Goal: Task Accomplishment & Management: Manage account settings

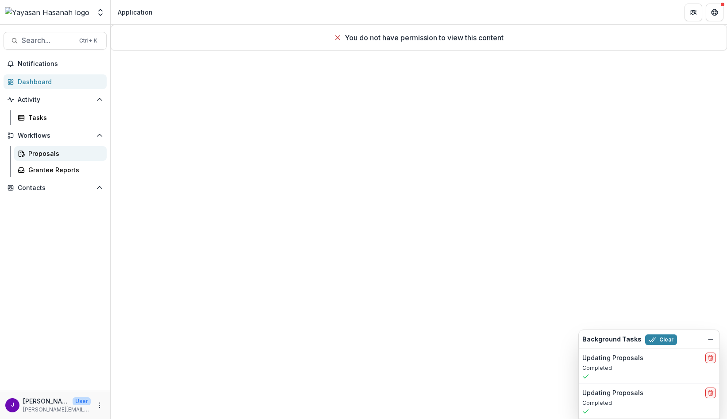
click at [37, 150] on div "Proposals" at bounding box center [63, 153] width 71 height 9
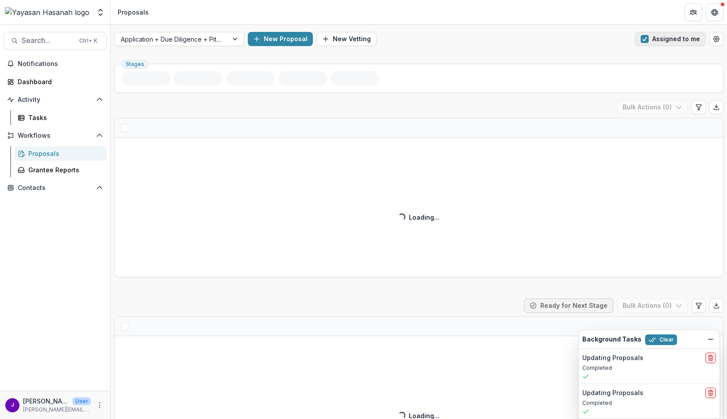
click at [648, 39] on button "Assigned to me" at bounding box center [670, 39] width 71 height 14
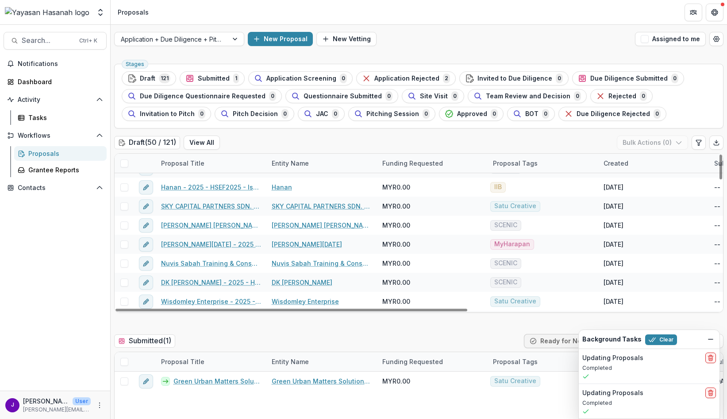
scroll to position [796, 0]
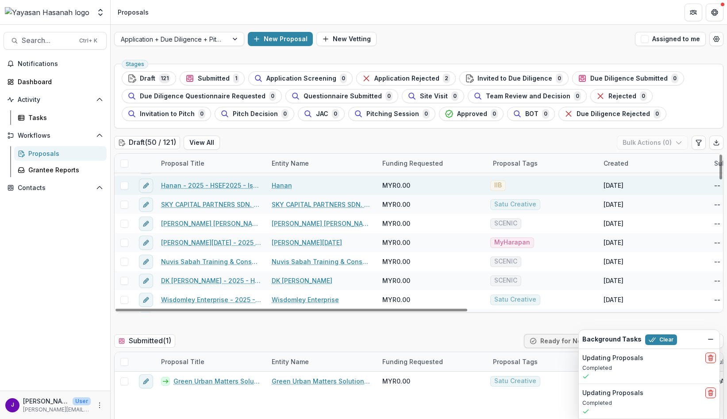
click at [122, 185] on span at bounding box center [124, 185] width 8 height 8
click at [161, 83] on div "Draft 121" at bounding box center [148, 78] width 43 height 10
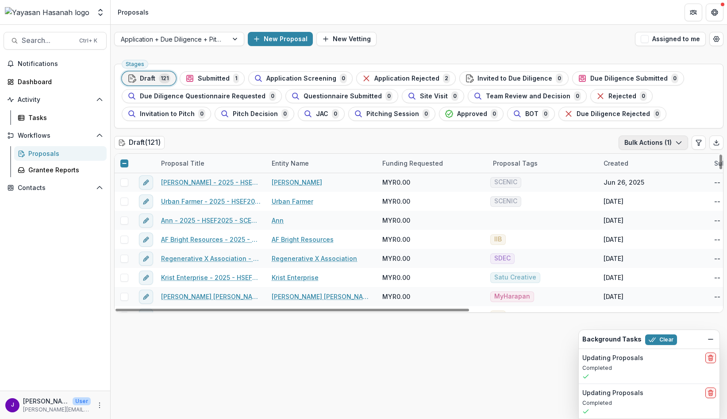
click at [640, 143] on button "Bulk Actions ( 1 )" at bounding box center [652, 142] width 69 height 14
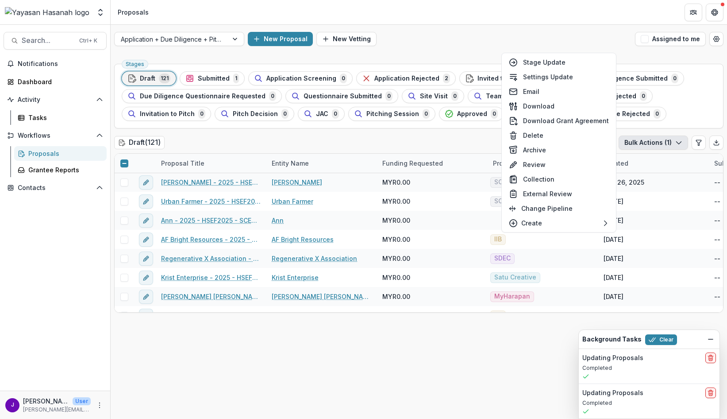
click at [450, 139] on div "Draft ( 121 ) Bulk Actions ( 1 )" at bounding box center [418, 144] width 609 height 18
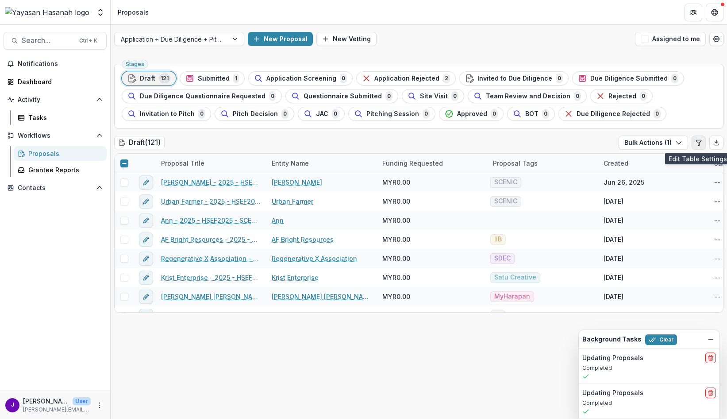
click at [702, 143] on icon "Edit table settings" at bounding box center [698, 142] width 7 height 7
select select "******"
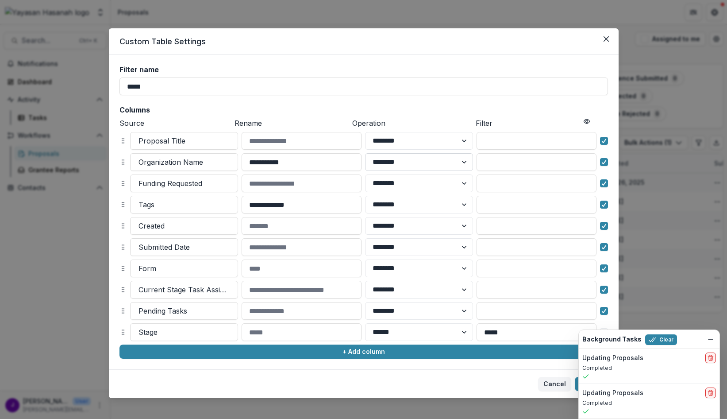
click at [409, 160] on select "******** ******" at bounding box center [419, 162] width 108 height 18
click at [290, 162] on input "**********" at bounding box center [302, 162] width 120 height 18
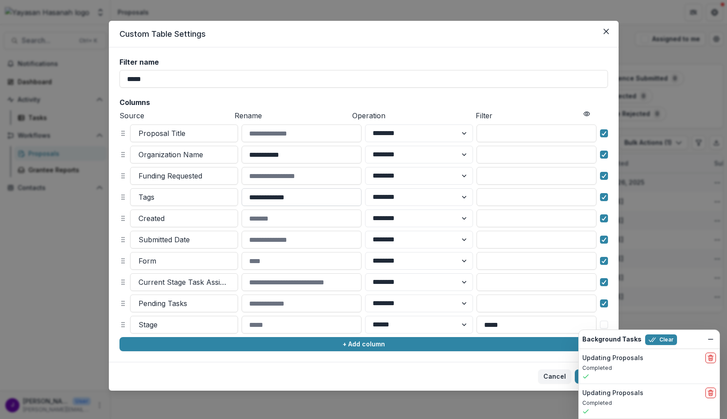
click at [296, 201] on input "**********" at bounding box center [302, 197] width 120 height 18
click at [399, 196] on select "******** ******" at bounding box center [419, 197] width 108 height 18
drag, startPoint x: 399, startPoint y: 196, endPoint x: 387, endPoint y: 199, distance: 11.8
click at [399, 196] on select "******** ******" at bounding box center [419, 197] width 108 height 18
click at [319, 196] on input "**********" at bounding box center [302, 197] width 120 height 18
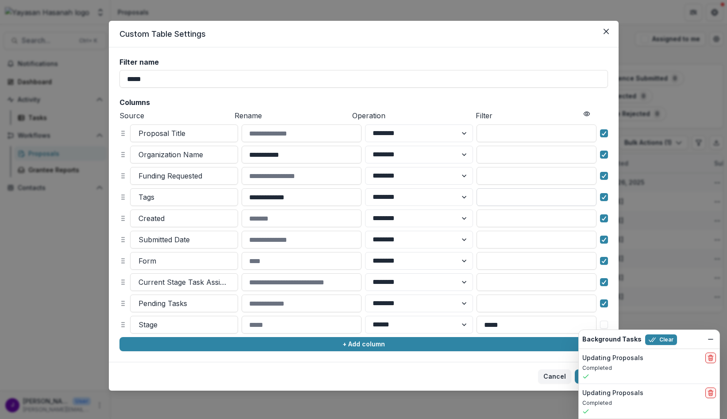
click at [500, 194] on input at bounding box center [536, 197] width 120 height 18
type input "***"
click at [575, 375] on button "Update" at bounding box center [591, 376] width 33 height 14
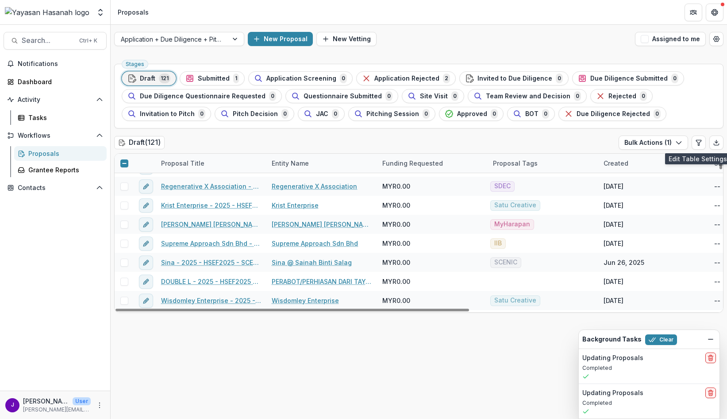
scroll to position [0, 0]
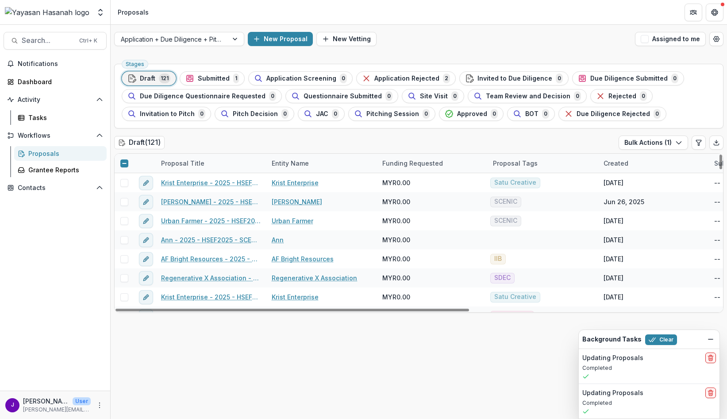
click at [123, 166] on div at bounding box center [124, 163] width 5 height 7
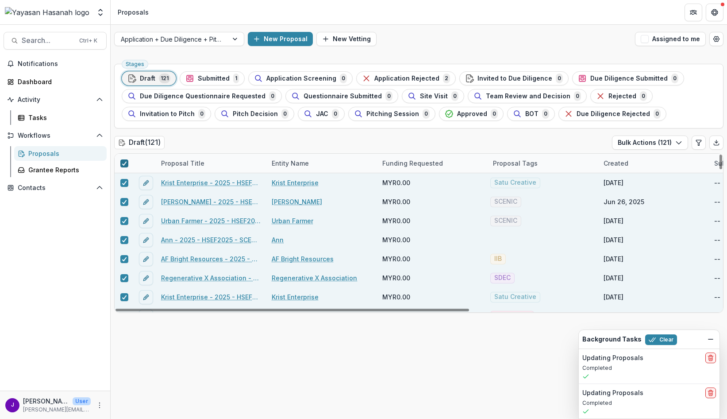
click at [124, 161] on icon at bounding box center [124, 163] width 5 height 4
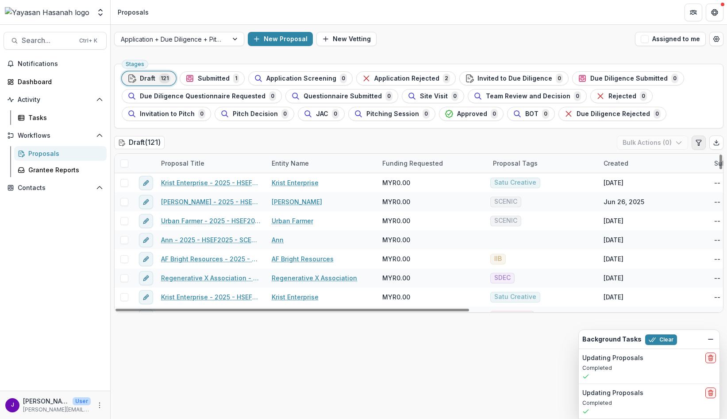
click at [699, 142] on icon "Edit table settings" at bounding box center [698, 142] width 5 height 5
select select "******"
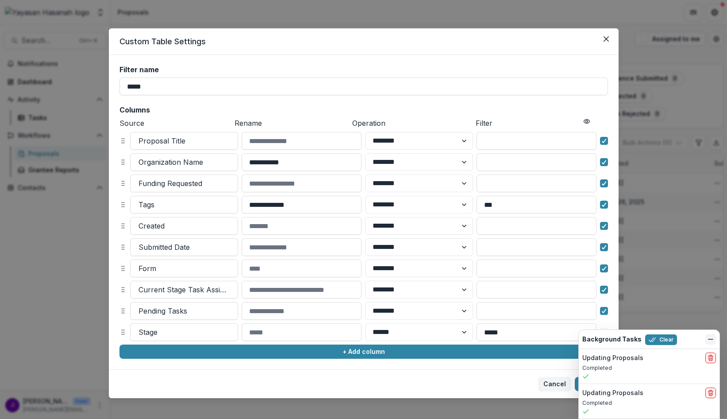
click at [711, 341] on icon "Dismiss" at bounding box center [710, 338] width 7 height 7
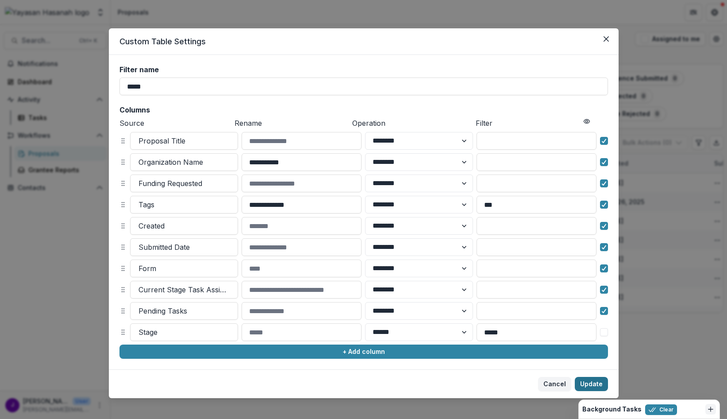
click at [589, 383] on button "Update" at bounding box center [591, 383] width 33 height 14
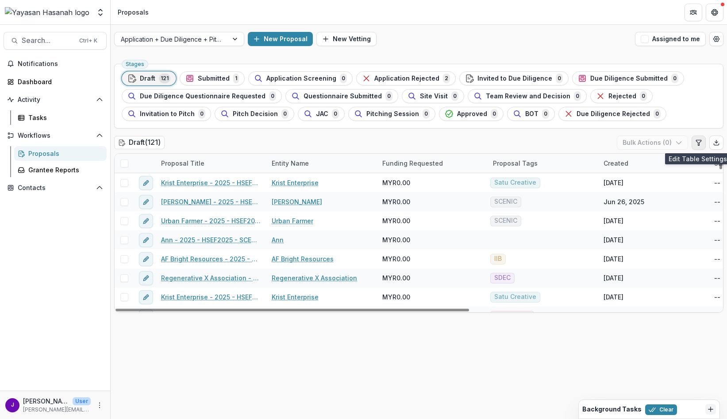
click at [697, 142] on icon "Edit table settings" at bounding box center [698, 142] width 7 height 7
select select "******"
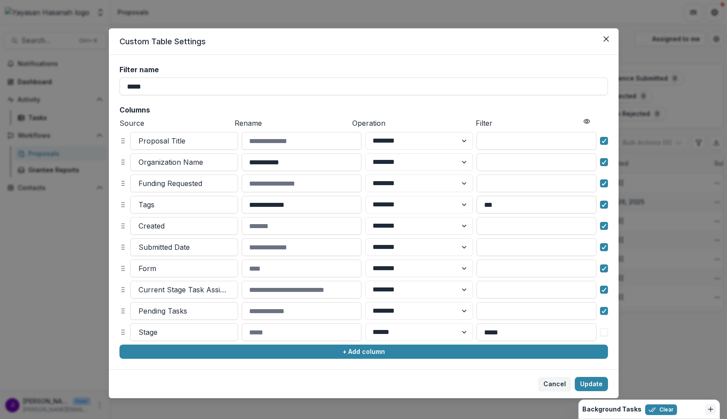
click at [507, 202] on input "***" at bounding box center [536, 205] width 120 height 18
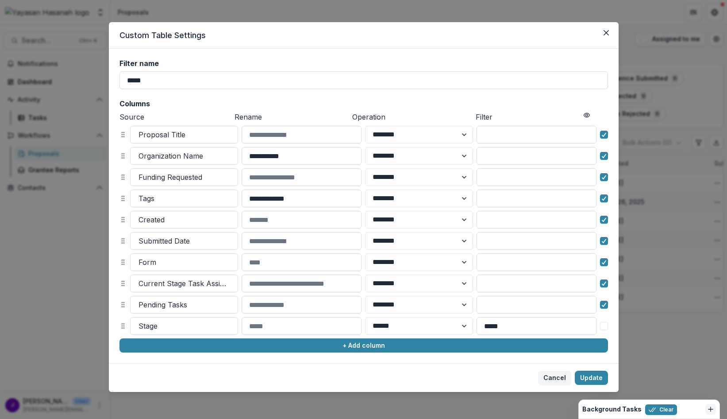
scroll to position [8, 0]
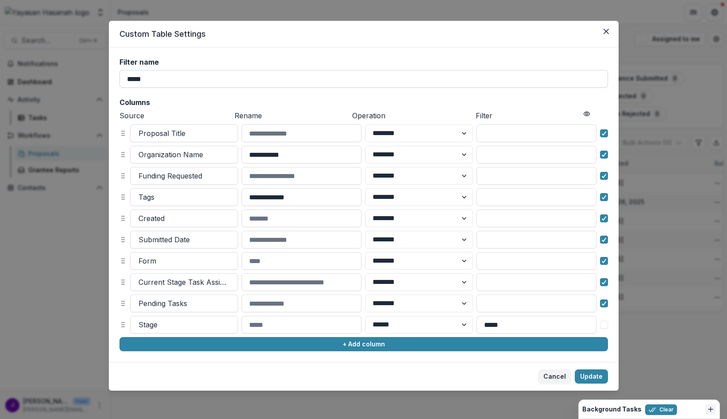
click at [171, 76] on input "*****" at bounding box center [363, 79] width 488 height 18
click at [180, 77] on input "*****" at bounding box center [363, 79] width 488 height 18
type input "***"
click at [595, 374] on button "Update" at bounding box center [591, 376] width 33 height 14
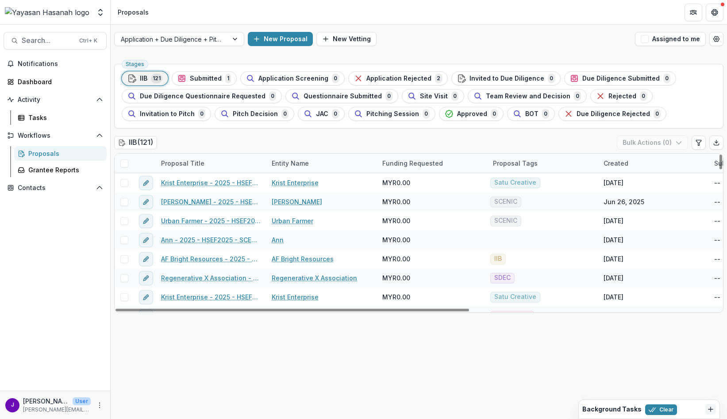
click at [513, 162] on div "Proposal Tags" at bounding box center [515, 162] width 55 height 9
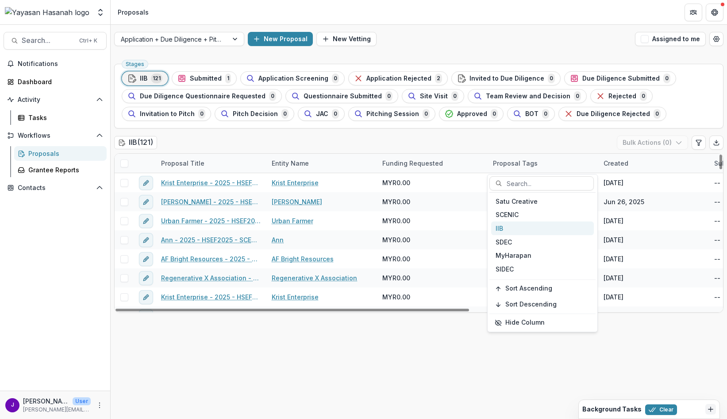
click at [520, 228] on div "IIB" at bounding box center [542, 228] width 103 height 14
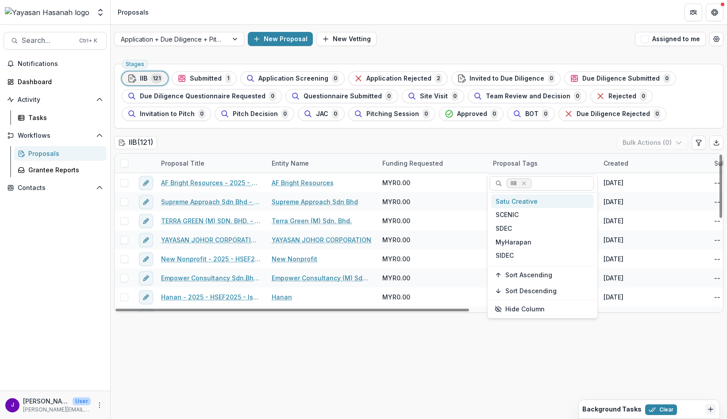
click at [523, 165] on div "Proposal Tags" at bounding box center [515, 162] width 55 height 9
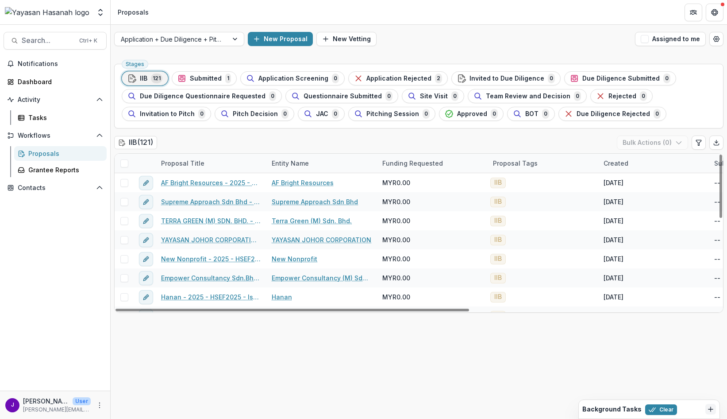
click at [487, 152] on div "IIB ( 121 ) Bulk Actions ( 0 )" at bounding box center [418, 144] width 609 height 18
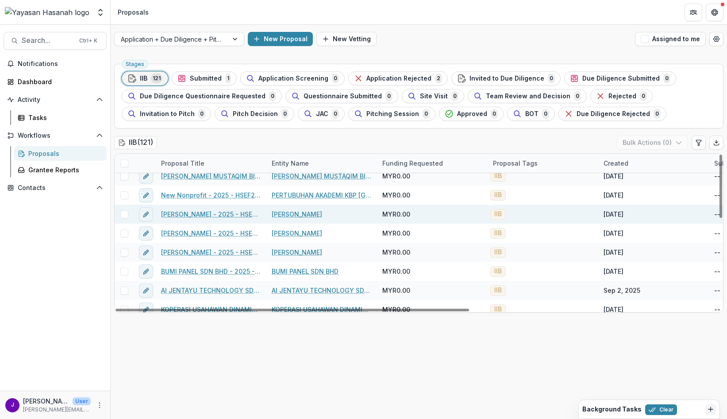
scroll to position [223, 0]
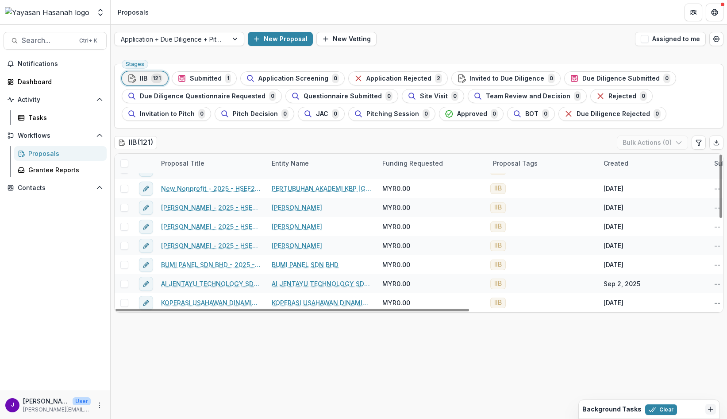
click at [124, 163] on span at bounding box center [124, 163] width 8 height 8
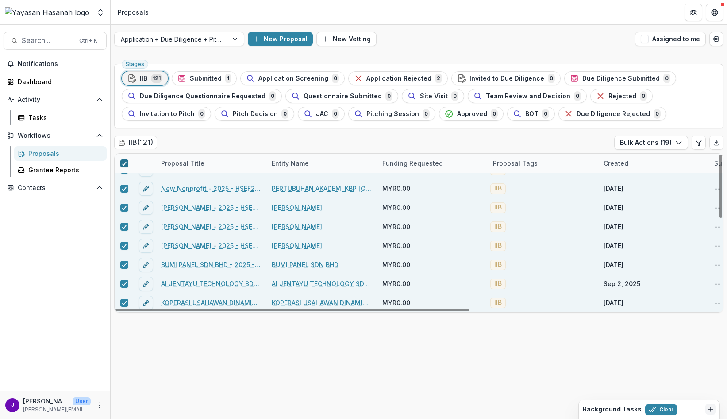
click at [124, 163] on icon at bounding box center [124, 163] width 5 height 4
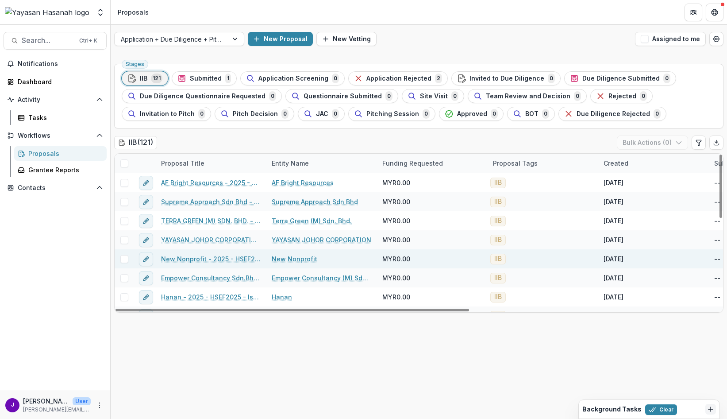
scroll to position [44, 0]
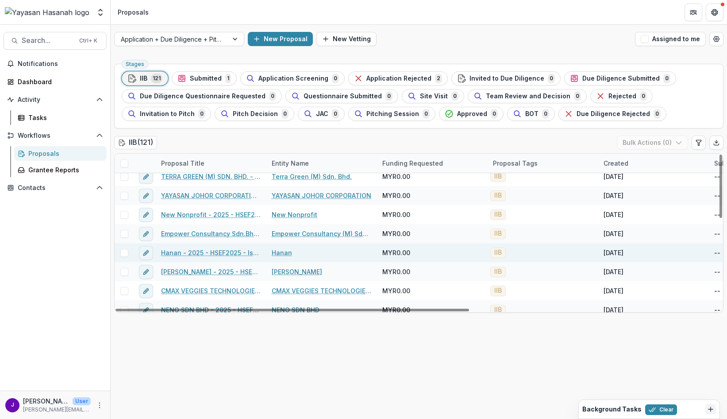
click at [123, 253] on span at bounding box center [124, 253] width 8 height 8
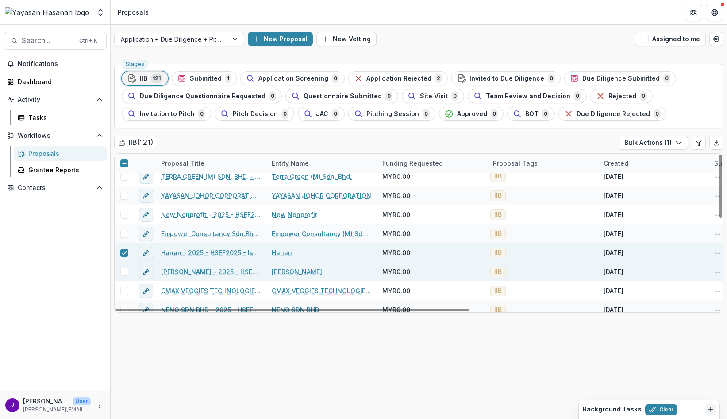
click at [124, 272] on span at bounding box center [124, 272] width 8 height 8
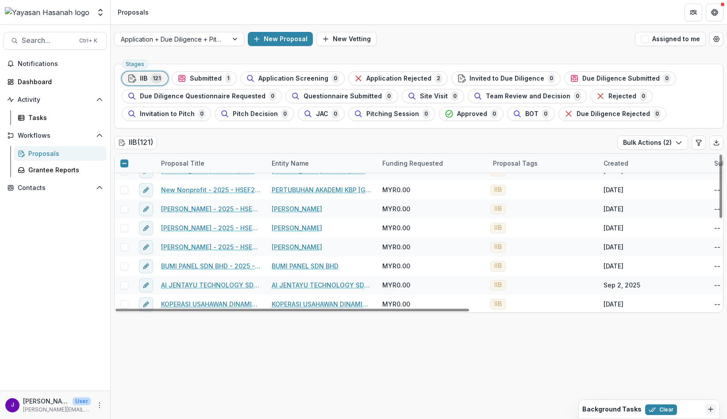
scroll to position [223, 0]
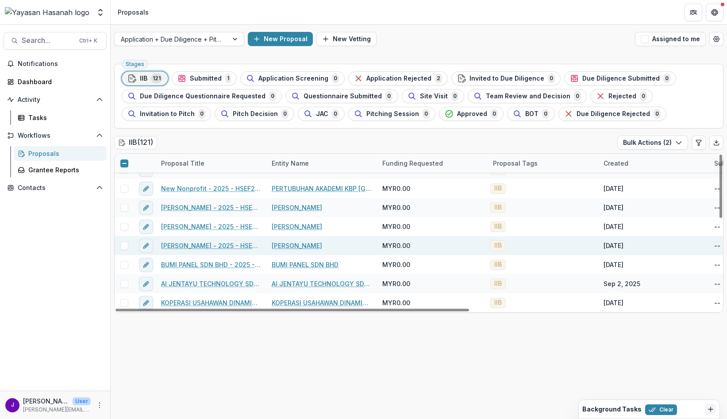
click at [128, 246] on span at bounding box center [124, 246] width 8 height 8
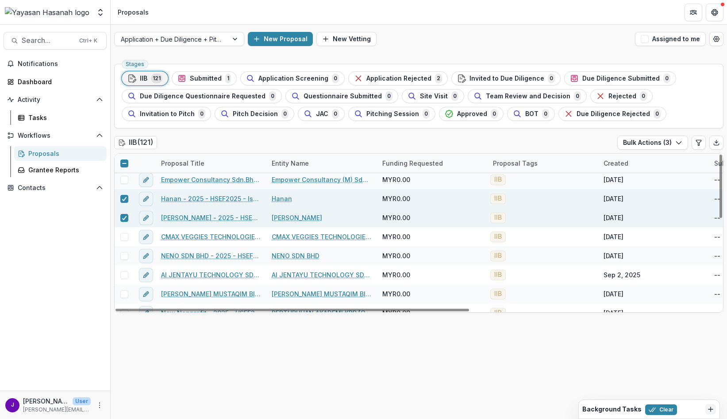
scroll to position [133, 0]
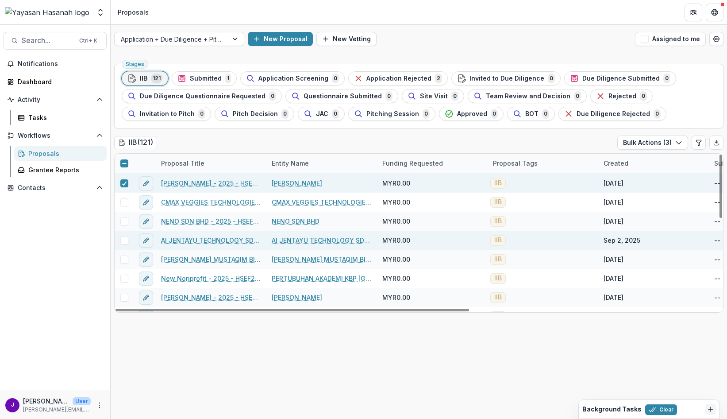
click at [206, 242] on link "AI JENTAYU TECHNOLOGY SDN BHD - 2025 - HSEF2025 - Iskandar Investment Berhad" at bounding box center [211, 239] width 100 height 9
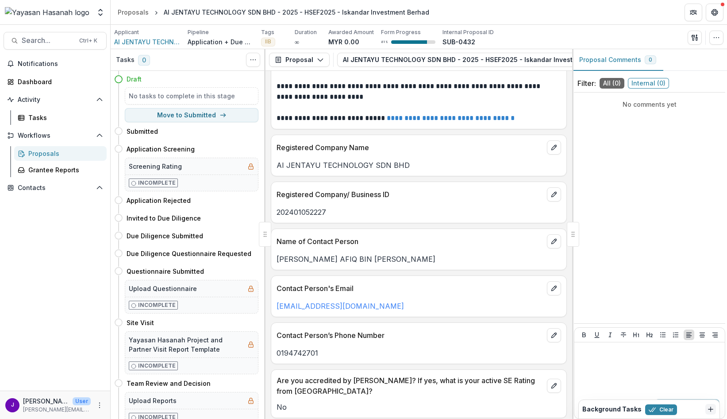
scroll to position [133, 0]
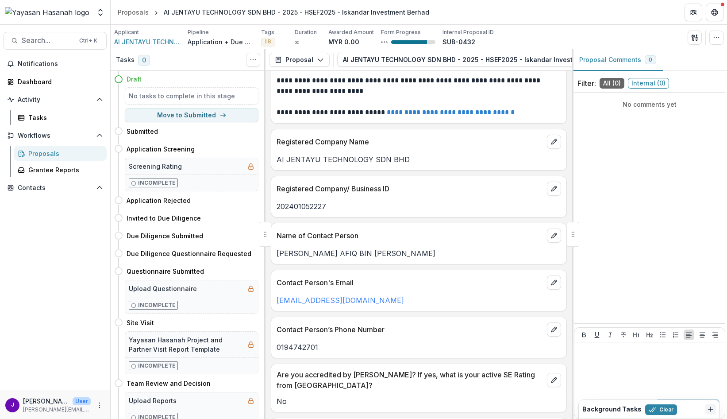
click at [438, 290] on div "admin@dipseaisland.com" at bounding box center [418, 297] width 295 height 16
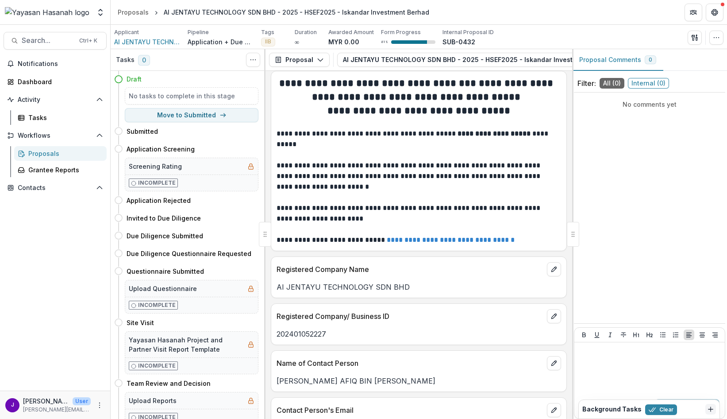
scroll to position [0, 0]
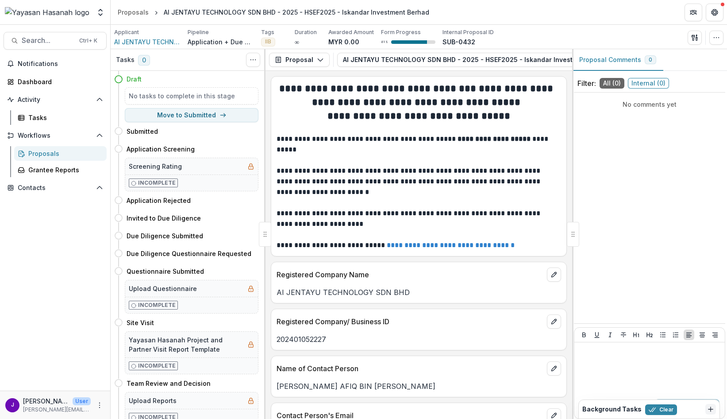
click at [426, 142] on p "**********" at bounding box center [418, 144] width 282 height 21
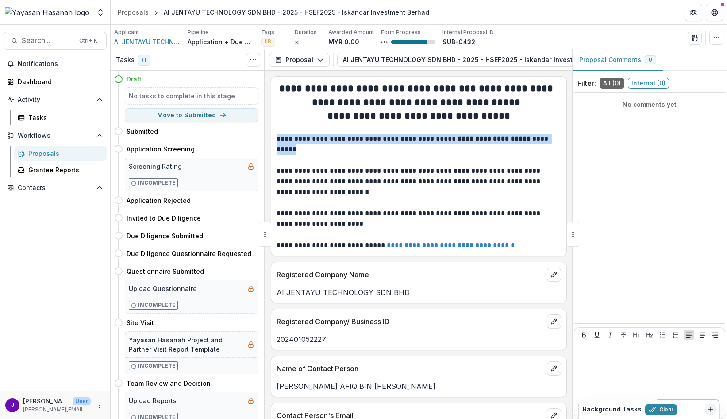
click at [426, 142] on p "**********" at bounding box center [418, 144] width 282 height 21
click at [400, 168] on p "**********" at bounding box center [418, 181] width 282 height 32
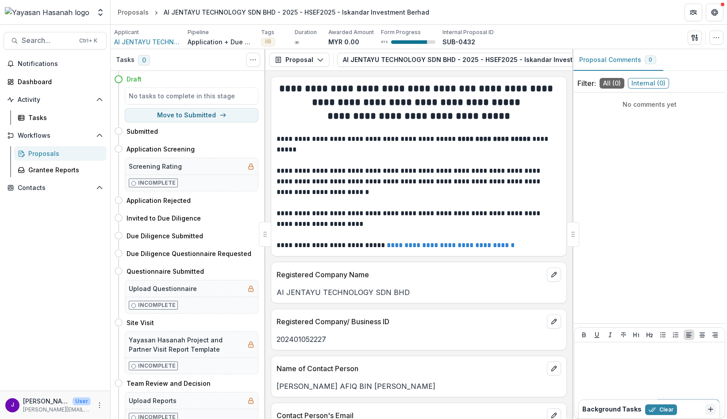
click at [400, 168] on p "**********" at bounding box center [418, 181] width 282 height 32
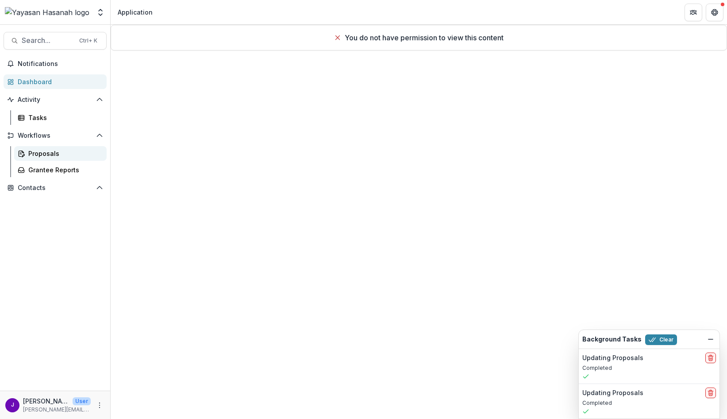
click at [36, 151] on div "Proposals" at bounding box center [63, 153] width 71 height 9
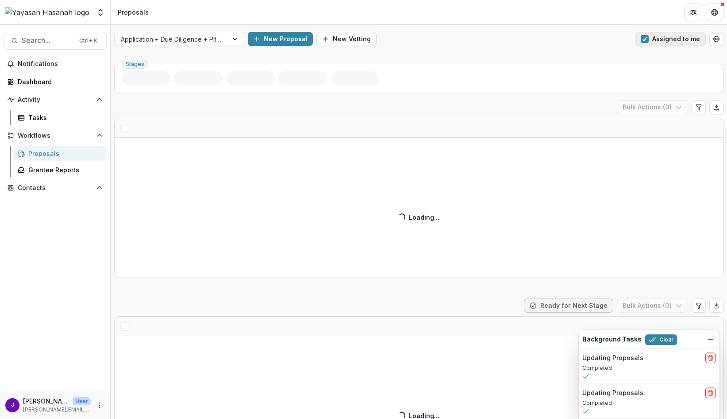
click at [645, 40] on span "button" at bounding box center [645, 39] width 8 height 8
click at [223, 44] on div "Application + Due Diligence + Pitching Process" at bounding box center [171, 39] width 113 height 13
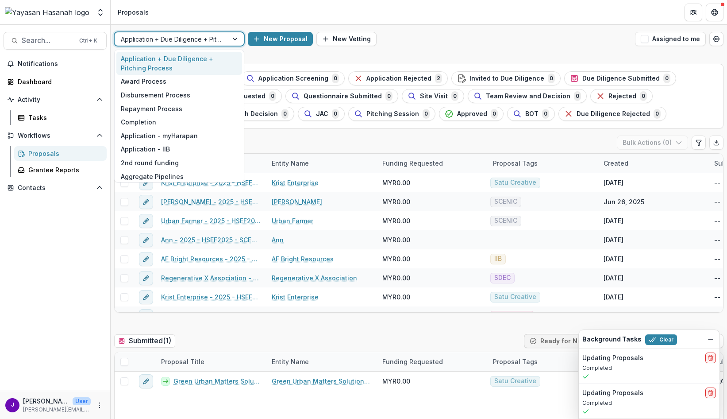
click at [161, 153] on div "Application - IIB" at bounding box center [179, 149] width 126 height 14
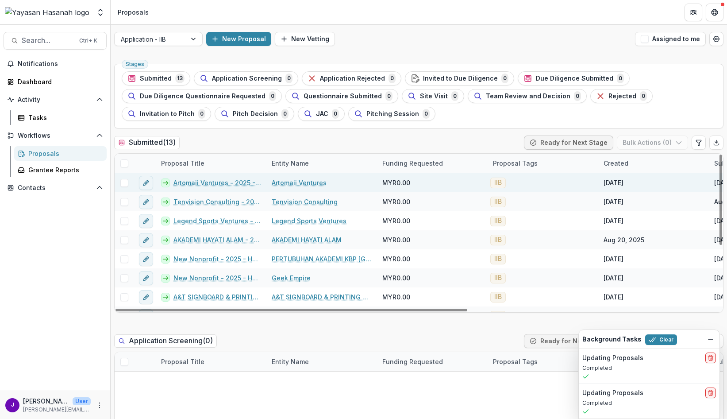
click at [286, 182] on link "Artomaii Ventures" at bounding box center [299, 182] width 55 height 9
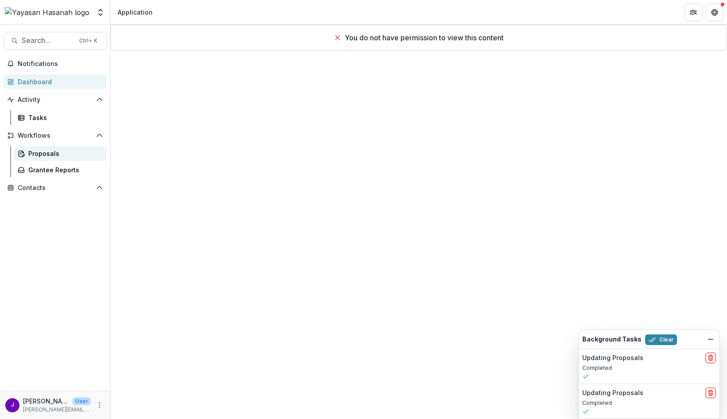
click at [38, 152] on div "Proposals" at bounding box center [63, 153] width 71 height 9
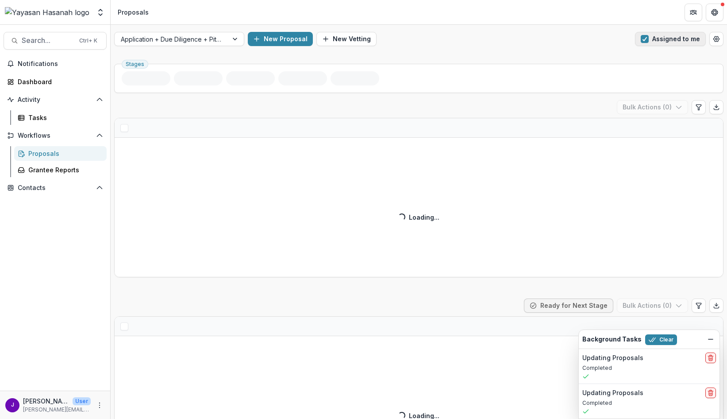
click at [645, 37] on span "button" at bounding box center [645, 39] width 8 height 8
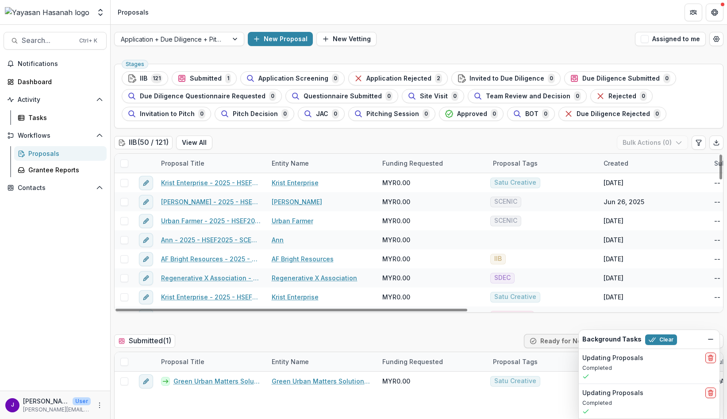
click at [513, 162] on div "Proposal Tags" at bounding box center [515, 162] width 55 height 9
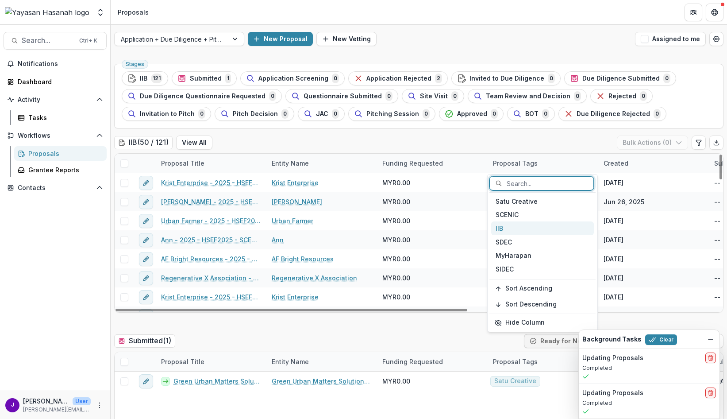
click at [514, 230] on div "IIB" at bounding box center [542, 228] width 103 height 14
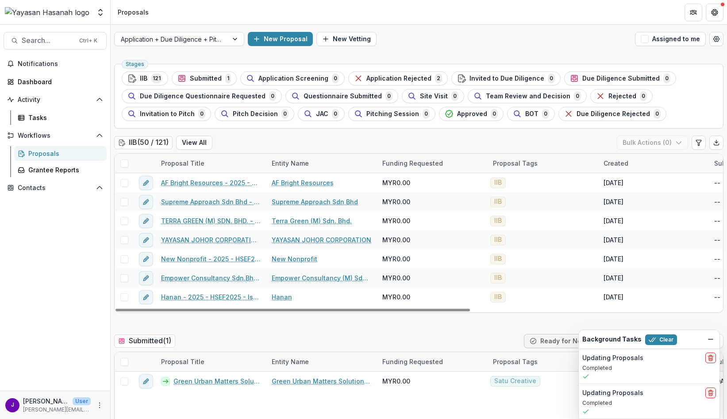
click at [437, 144] on div "IIB ( 50 / 121 ) View All Bulk Actions ( 0 )" at bounding box center [418, 144] width 609 height 18
click at [611, 162] on div "Created" at bounding box center [615, 162] width 35 height 9
click at [655, 203] on span "Sort Ascending" at bounding box center [639, 202] width 47 height 8
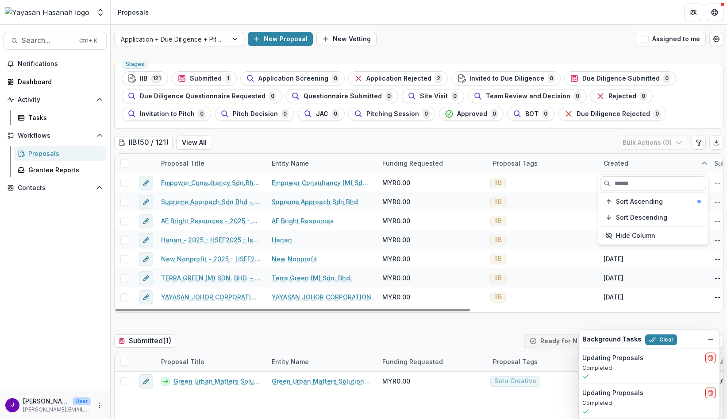
click at [549, 146] on div "IIB ( 50 / 121 ) View All Bulk Actions ( 0 )" at bounding box center [418, 144] width 609 height 18
click at [610, 164] on div "Created" at bounding box center [615, 162] width 35 height 9
click at [641, 222] on button "Sort Descending" at bounding box center [653, 217] width 106 height 14
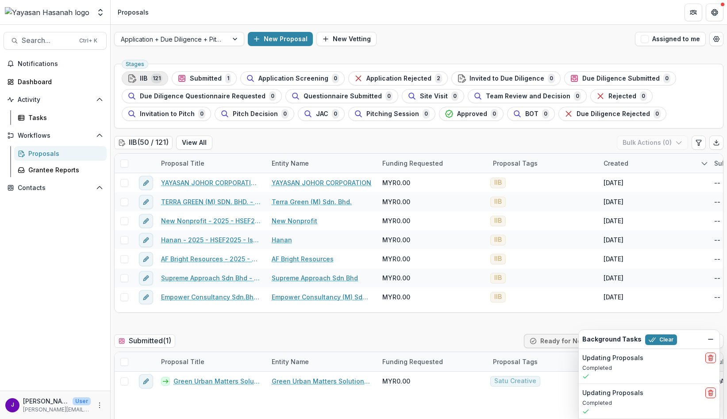
click at [148, 79] on div "IIB 121" at bounding box center [144, 78] width 35 height 10
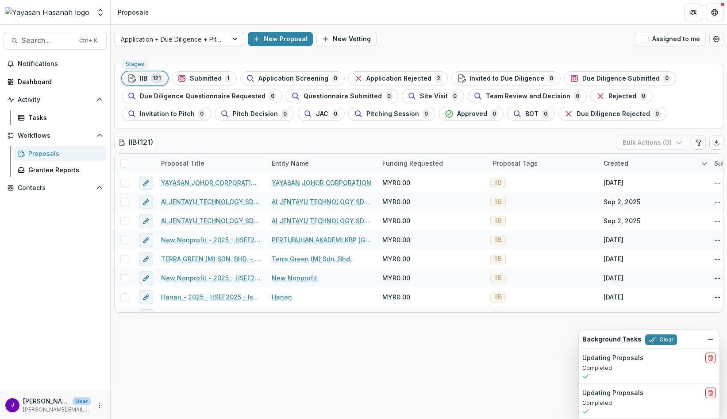
click at [143, 144] on h2 "IIB ( 121 )" at bounding box center [135, 142] width 43 height 13
click at [514, 162] on div "Proposal Tags" at bounding box center [515, 162] width 55 height 9
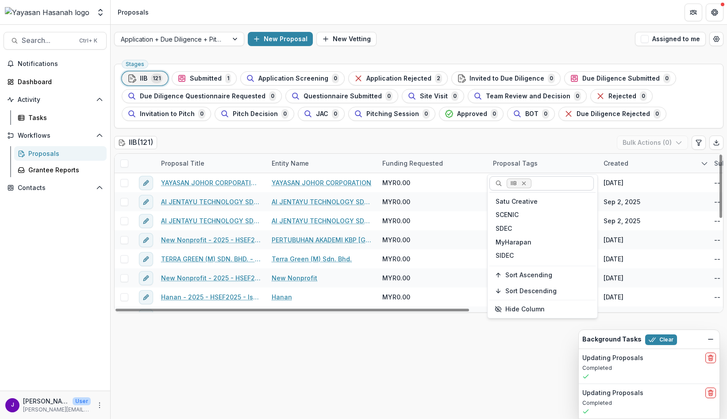
click at [527, 182] on icon "Remove IIB" at bounding box center [523, 183] width 7 height 7
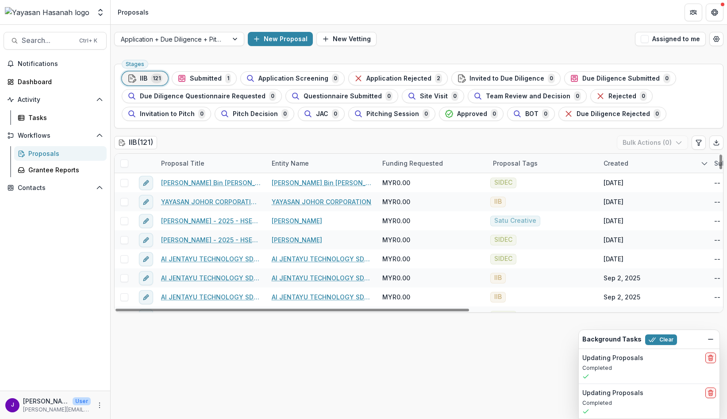
click at [211, 145] on div "IIB ( 121 ) Bulk Actions ( 0 )" at bounding box center [418, 144] width 609 height 18
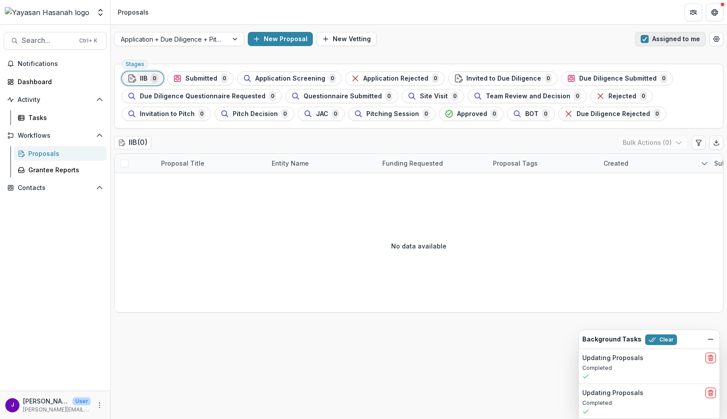
drag, startPoint x: 654, startPoint y: 38, endPoint x: 649, endPoint y: 42, distance: 7.2
click at [654, 37] on button "Assigned to me" at bounding box center [670, 39] width 71 height 14
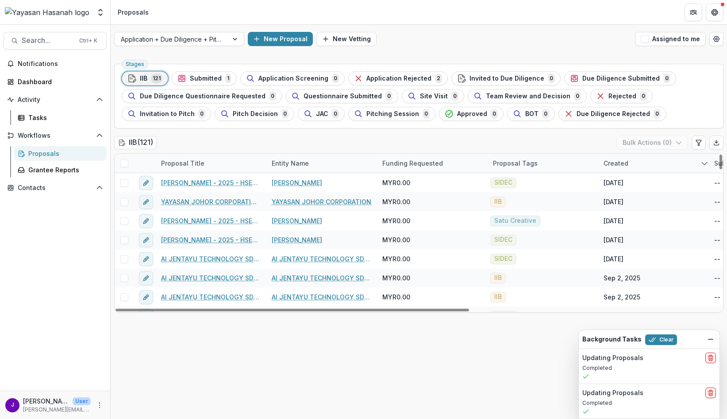
click at [148, 147] on h2 "IIB ( 121 )" at bounding box center [135, 142] width 43 height 13
click at [147, 142] on h2 "IIB ( 121 )" at bounding box center [135, 142] width 43 height 13
click at [693, 140] on button "Edit table settings" at bounding box center [698, 142] width 14 height 14
select select "******"
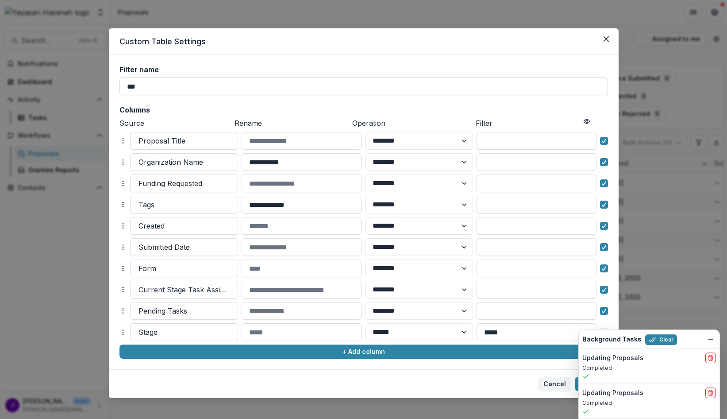
click at [176, 88] on input "***" at bounding box center [363, 86] width 488 height 18
click at [607, 38] on button "Close" at bounding box center [606, 39] width 14 height 14
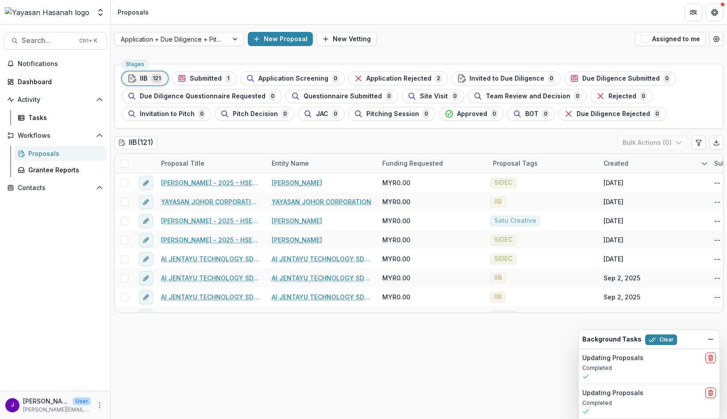
click at [691, 139] on div "Bulk Actions ( 0 )" at bounding box center [670, 142] width 107 height 14
click at [693, 139] on button "Edit table settings" at bounding box center [698, 142] width 14 height 14
select select "******"
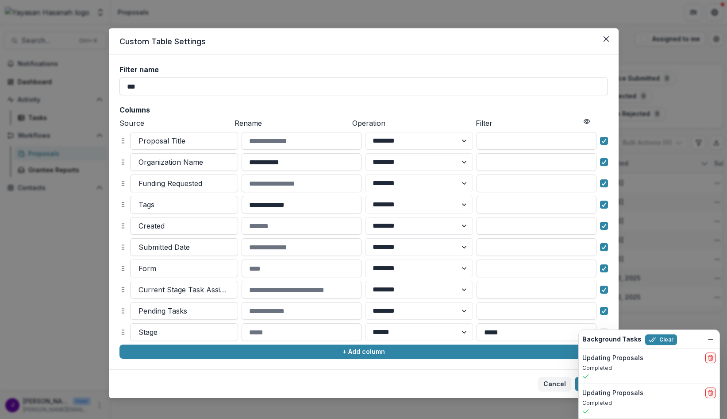
click at [292, 79] on input "***" at bounding box center [363, 86] width 488 height 18
type input "*****"
click at [716, 338] on div "Background Tasks Clear" at bounding box center [649, 339] width 141 height 19
click at [714, 339] on button "Dismiss" at bounding box center [710, 339] width 11 height 11
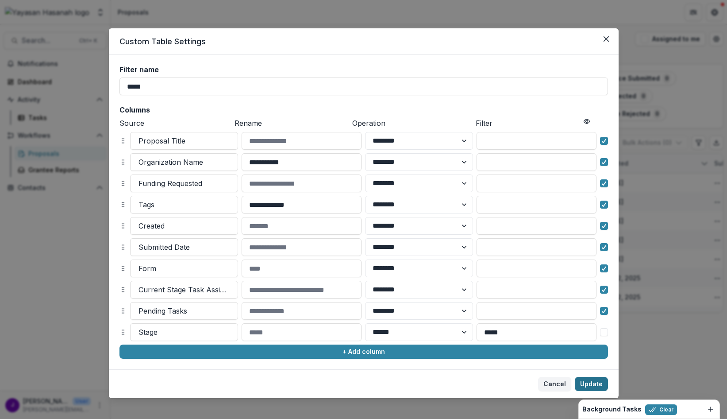
click at [605, 380] on button "Update" at bounding box center [591, 383] width 33 height 14
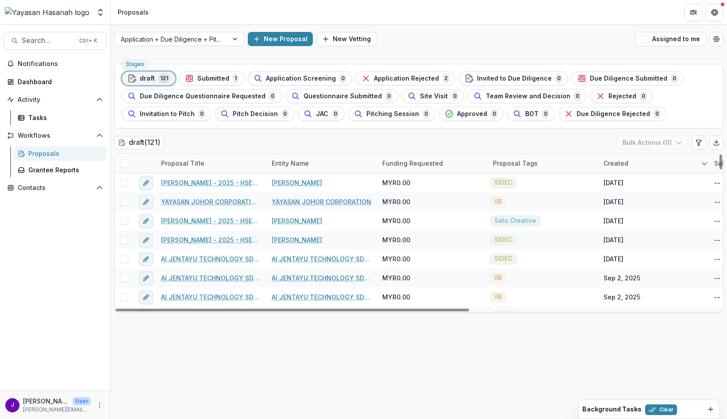
click at [312, 146] on div "draft ( 121 ) Bulk Actions ( 0 )" at bounding box center [418, 144] width 609 height 18
click at [511, 166] on div "Proposal Tags" at bounding box center [515, 162] width 55 height 9
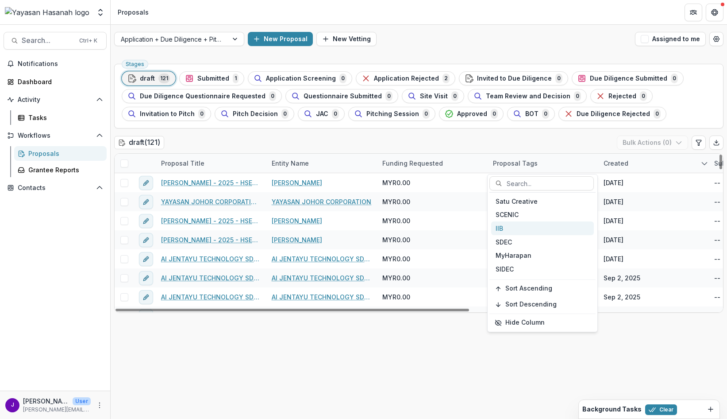
click at [528, 230] on div "IIB" at bounding box center [542, 228] width 103 height 14
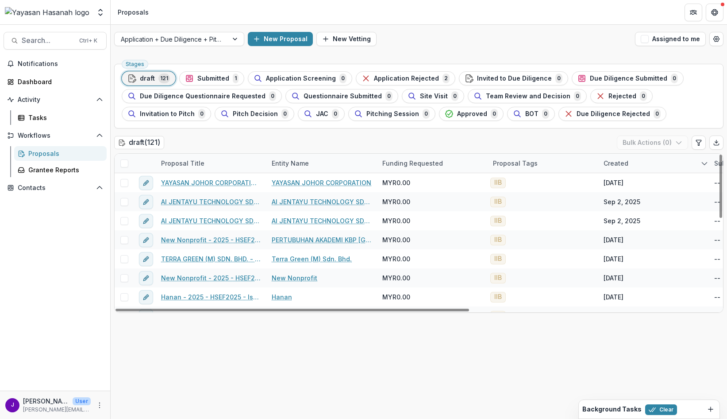
click at [438, 146] on div "draft ( 121 ) Bulk Actions ( 0 )" at bounding box center [418, 144] width 609 height 18
click at [615, 164] on div "Created" at bounding box center [615, 162] width 35 height 9
click at [653, 216] on span "Sort Descending" at bounding box center [641, 218] width 51 height 8
click at [506, 142] on div "draft ( 121 ) Bulk Actions ( 0 )" at bounding box center [418, 144] width 609 height 18
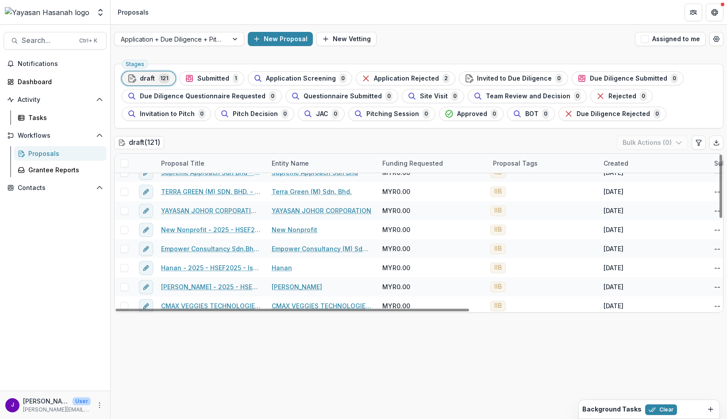
scroll to position [44, 0]
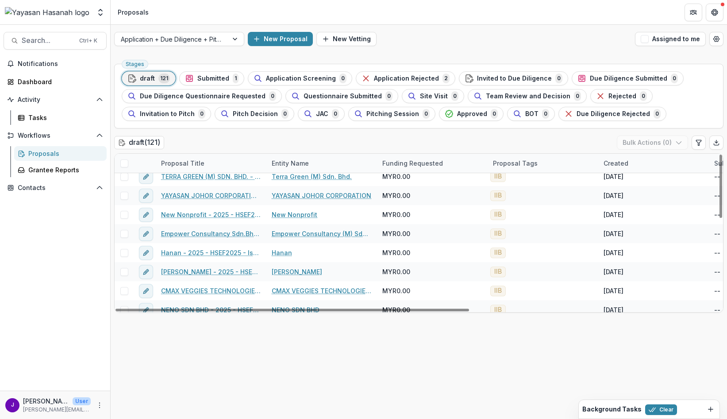
click at [615, 163] on div "Created" at bounding box center [615, 162] width 35 height 9
click at [656, 212] on button "Sort Descending" at bounding box center [653, 217] width 106 height 14
click at [530, 148] on div "draft ( 121 ) Bulk Actions ( 0 )" at bounding box center [418, 144] width 609 height 18
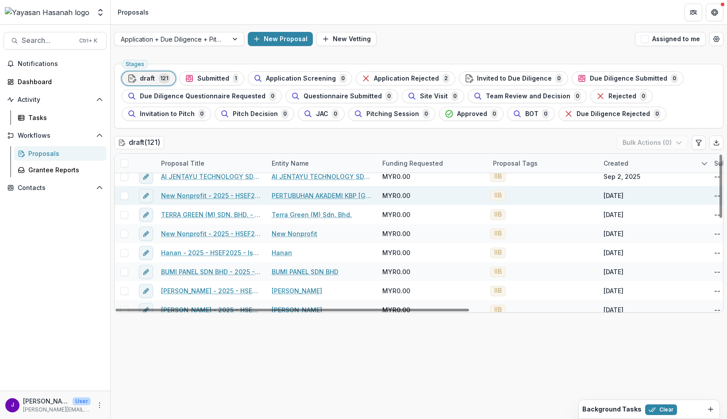
click at [220, 196] on link "New Nonprofit - 2025 - HSEF2025 - Iskandar Investment Berhad" at bounding box center [211, 195] width 100 height 9
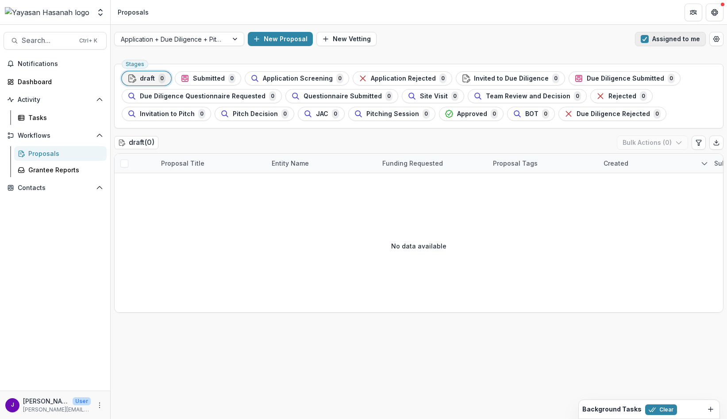
click at [646, 42] on span "button" at bounding box center [645, 39] width 8 height 8
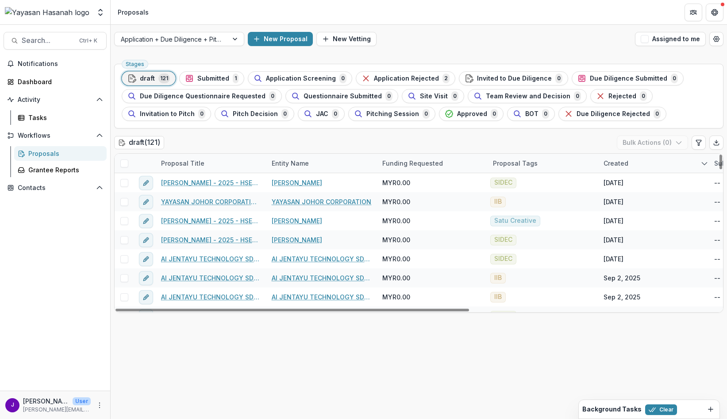
click at [504, 163] on div "Proposal Tags" at bounding box center [515, 162] width 55 height 9
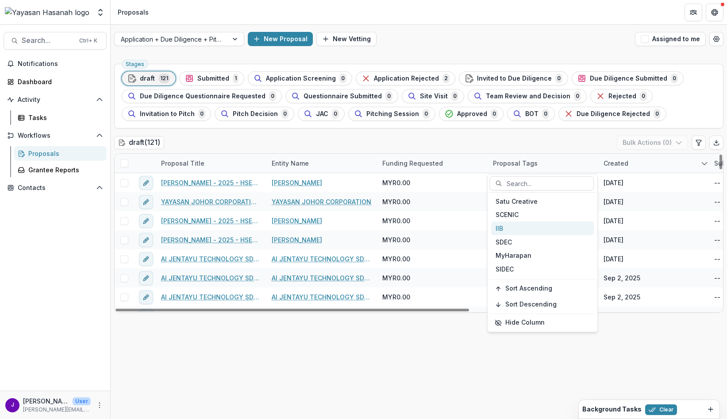
click at [527, 226] on div "IIB" at bounding box center [542, 228] width 103 height 14
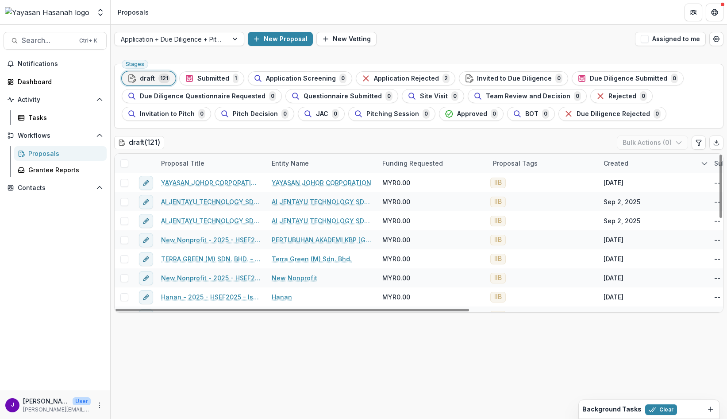
click at [436, 142] on div "draft ( 121 ) Bulk Actions ( 0 )" at bounding box center [418, 144] width 609 height 18
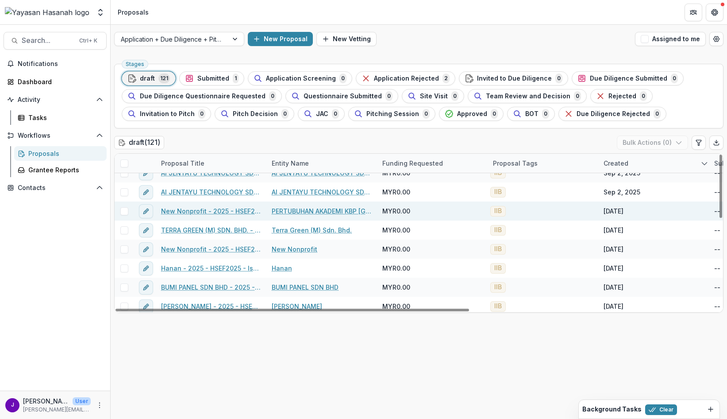
scroll to position [44, 0]
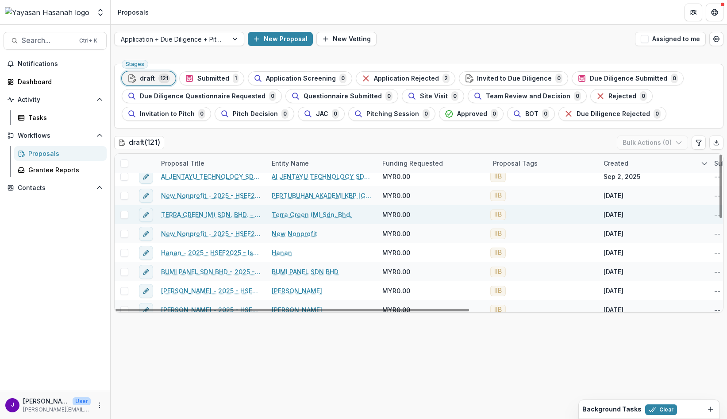
drag, startPoint x: 123, startPoint y: 214, endPoint x: 123, endPoint y: 208, distance: 5.8
click at [123, 214] on span at bounding box center [124, 215] width 8 height 8
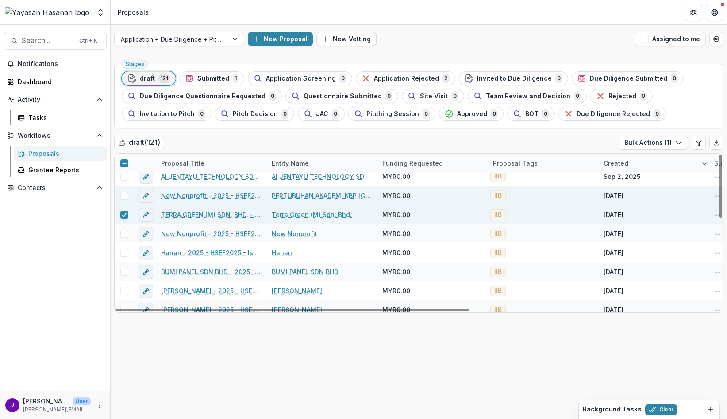
click at [122, 193] on span at bounding box center [124, 196] width 8 height 8
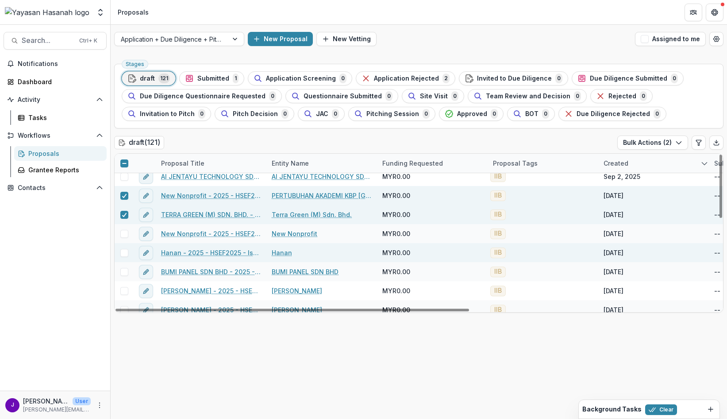
click at [123, 251] on span at bounding box center [124, 253] width 8 height 8
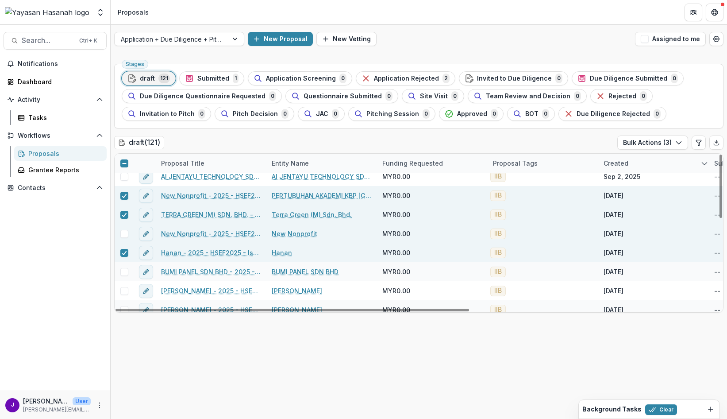
click at [120, 234] on span at bounding box center [124, 234] width 8 height 8
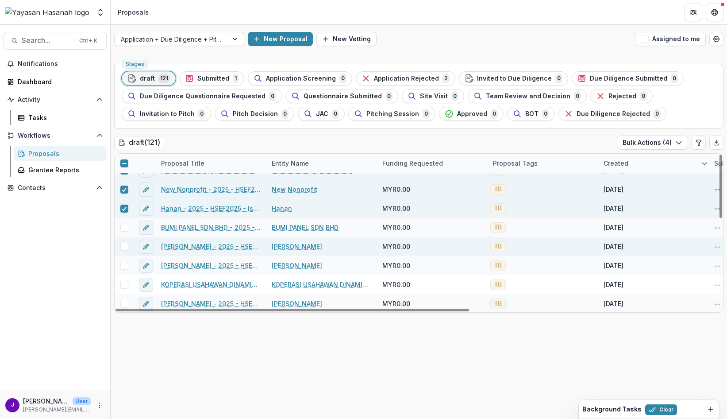
click at [124, 248] on span at bounding box center [124, 246] width 8 height 8
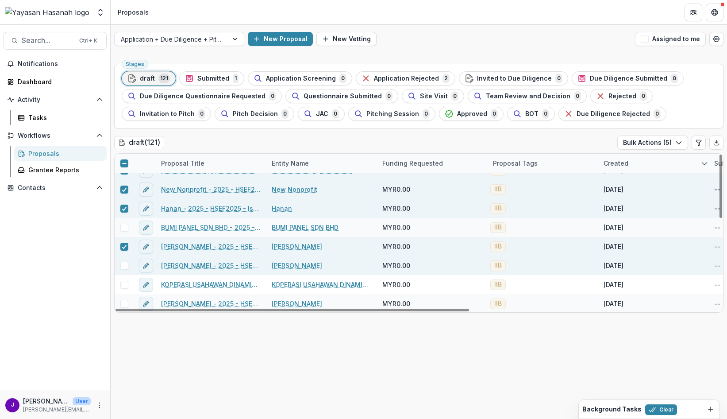
click at [126, 266] on span at bounding box center [124, 265] width 8 height 8
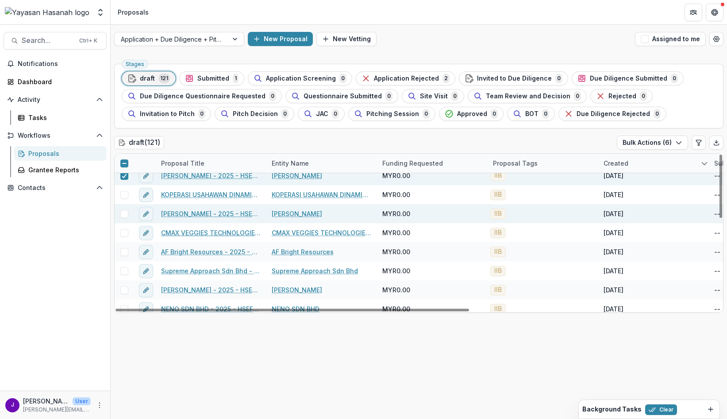
scroll to position [134, 0]
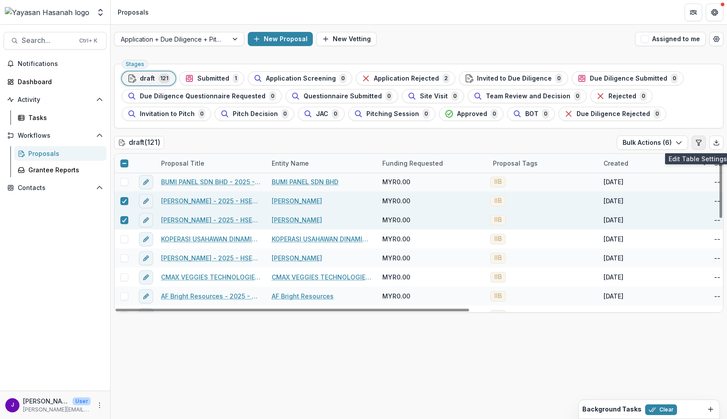
click at [695, 141] on icon "Edit table settings" at bounding box center [698, 142] width 7 height 7
select select "******"
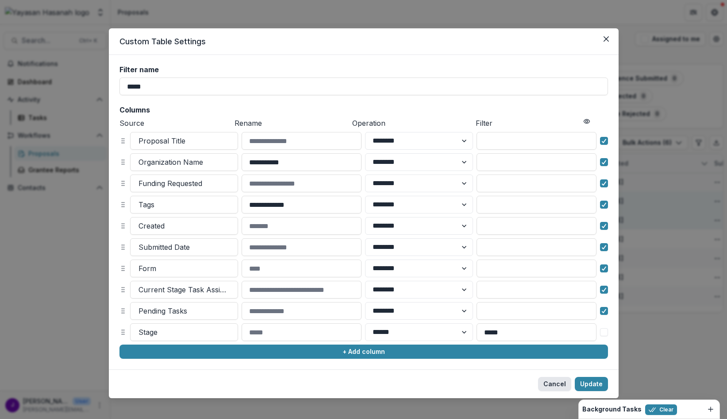
click at [553, 380] on button "Cancel" at bounding box center [554, 383] width 33 height 14
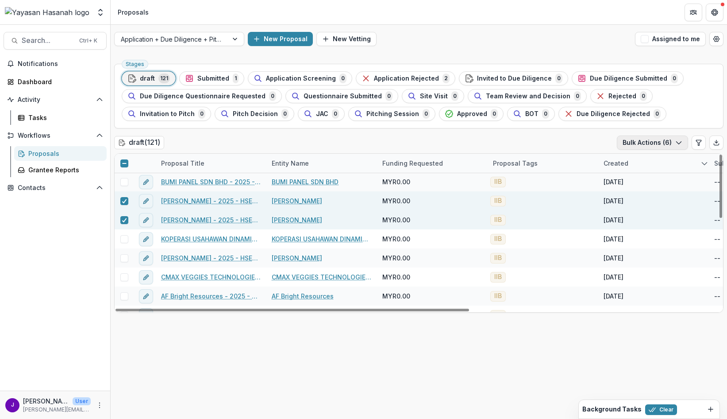
click at [642, 141] on button "Bulk Actions ( 6 )" at bounding box center [652, 142] width 71 height 14
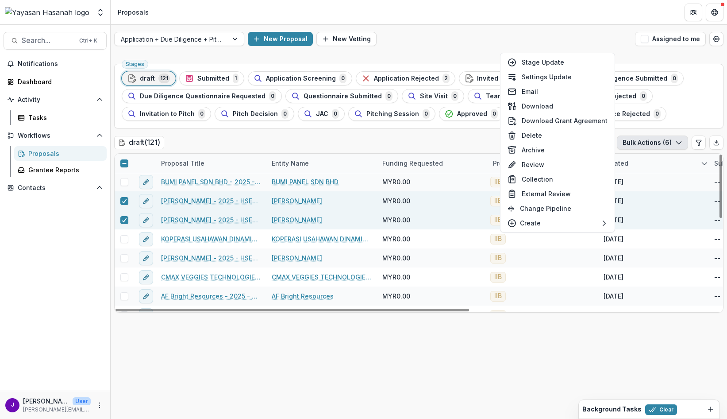
click at [328, 145] on div "draft ( 121 ) Bulk Actions ( 6 )" at bounding box center [418, 144] width 609 height 18
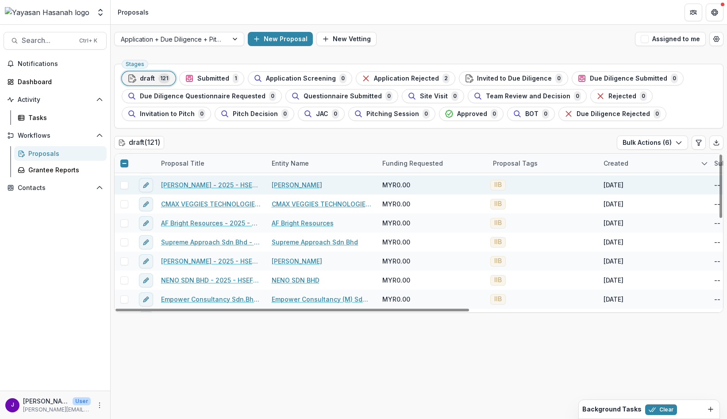
scroll to position [223, 0]
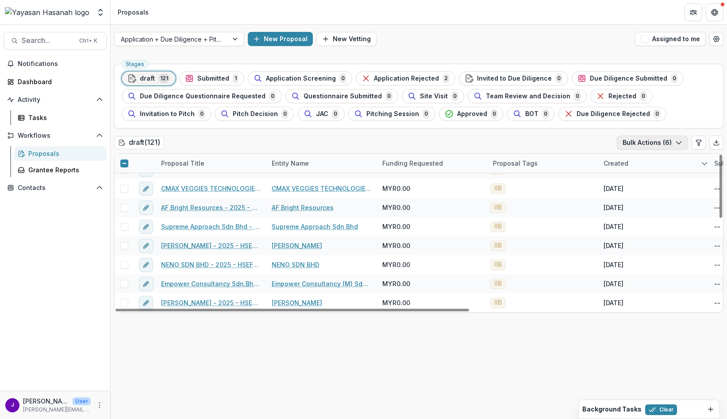
click at [637, 141] on button "Bulk Actions ( 6 )" at bounding box center [652, 142] width 71 height 14
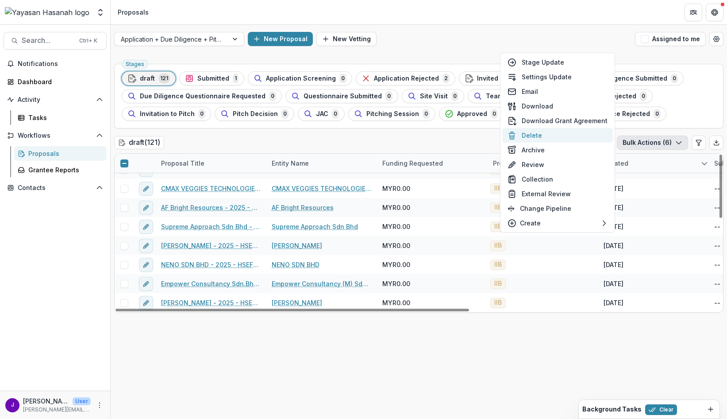
click at [545, 135] on button "Delete" at bounding box center [557, 135] width 111 height 15
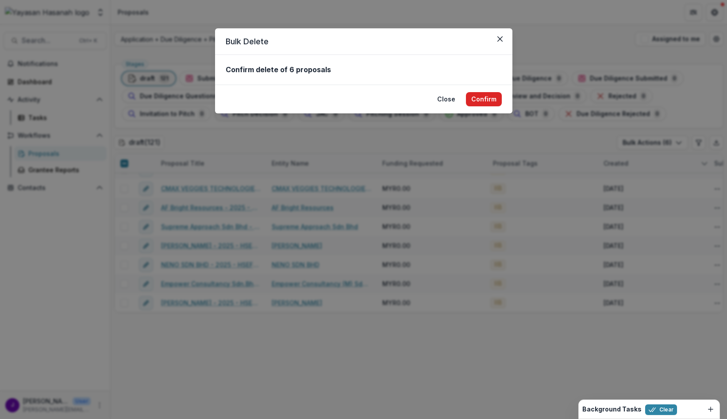
click at [490, 98] on button "Confirm" at bounding box center [484, 99] width 36 height 14
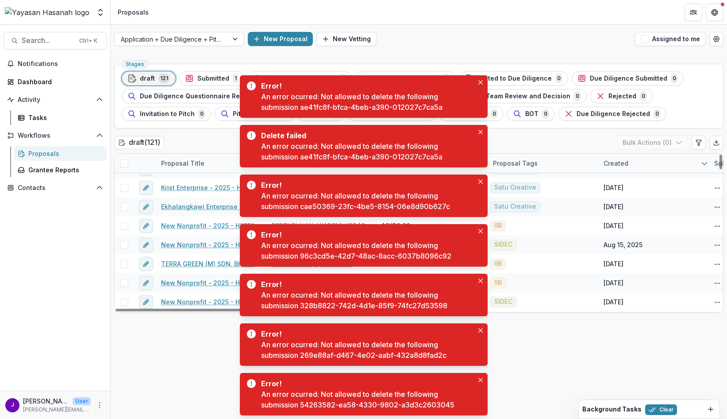
scroll to position [0, 0]
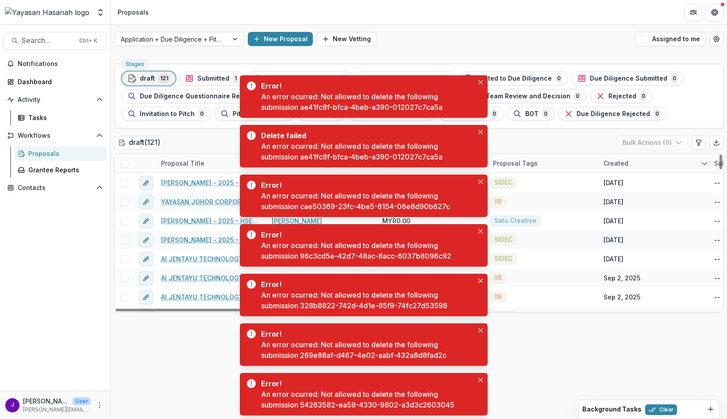
click at [522, 163] on div "Proposal Tags" at bounding box center [515, 162] width 55 height 9
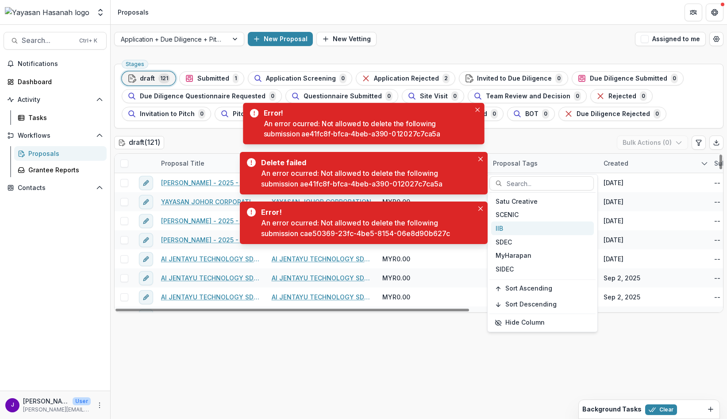
click at [535, 227] on div "IIB" at bounding box center [542, 228] width 103 height 14
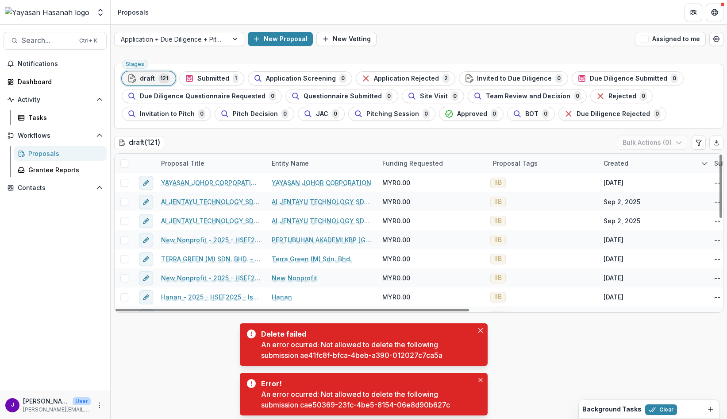
click at [349, 143] on div "draft ( 121 ) Bulk Actions ( 0 )" at bounding box center [418, 144] width 609 height 18
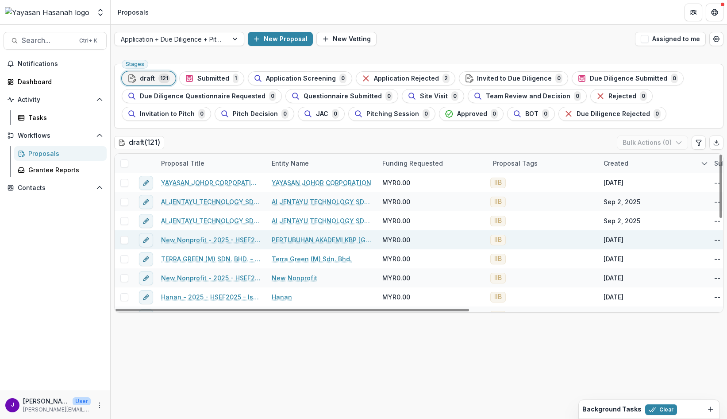
click at [124, 241] on span at bounding box center [124, 240] width 8 height 8
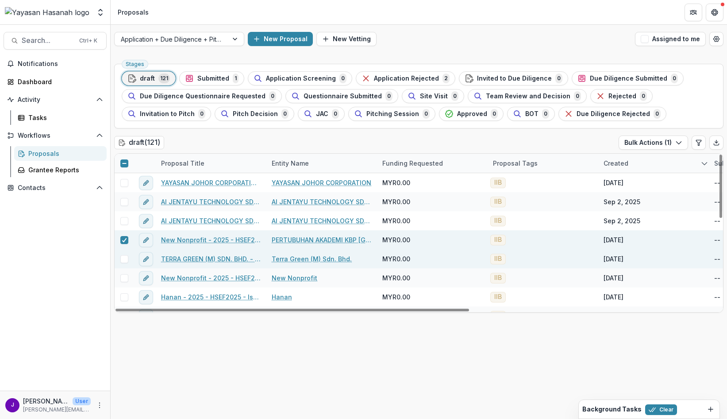
click at [120, 259] on span at bounding box center [124, 259] width 8 height 8
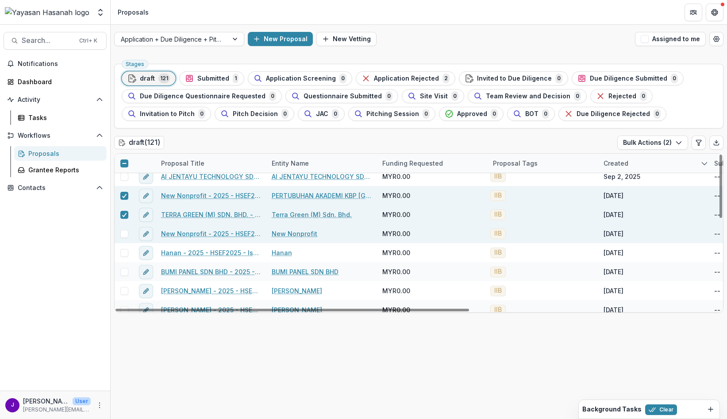
click at [125, 230] on span at bounding box center [124, 234] width 8 height 8
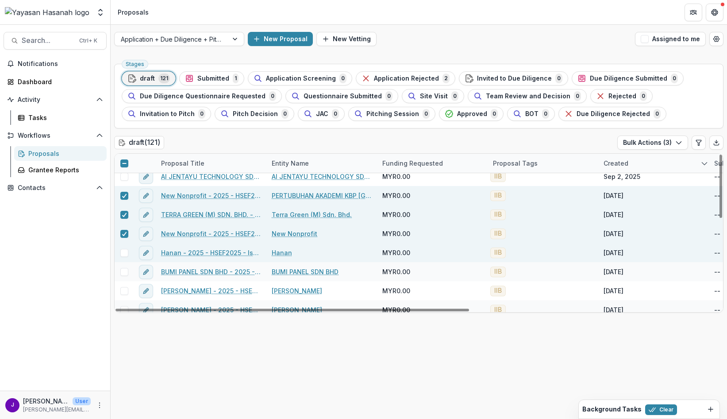
scroll to position [88, 0]
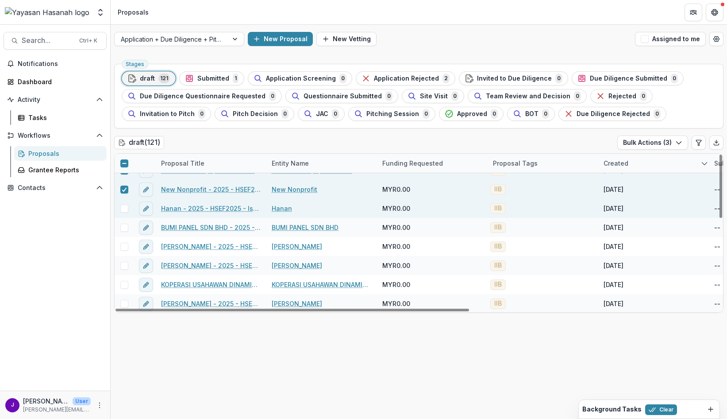
click at [123, 209] on span at bounding box center [124, 208] width 8 height 8
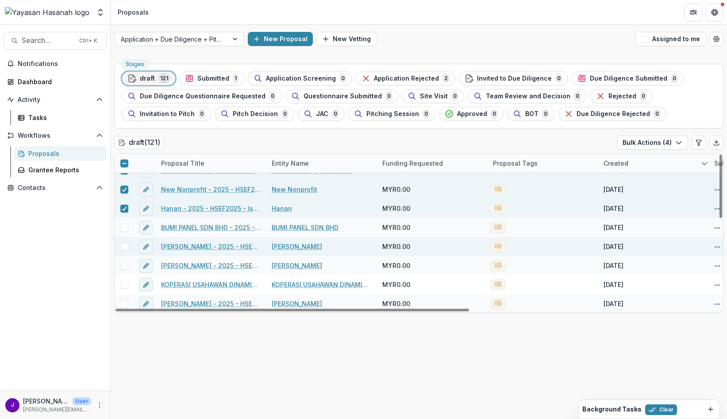
click at [127, 248] on span at bounding box center [124, 246] width 8 height 8
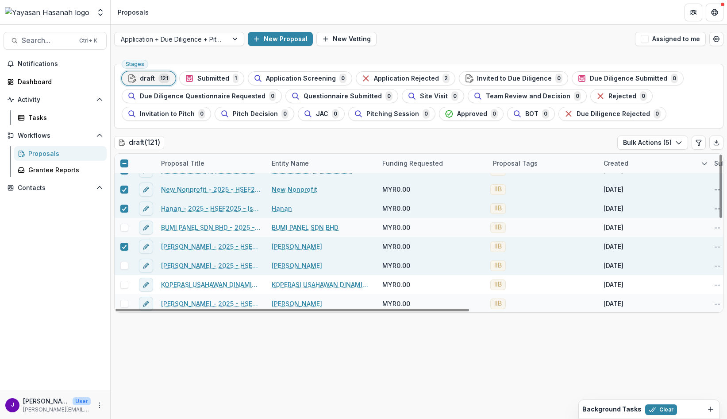
click at [127, 266] on span at bounding box center [124, 265] width 8 height 8
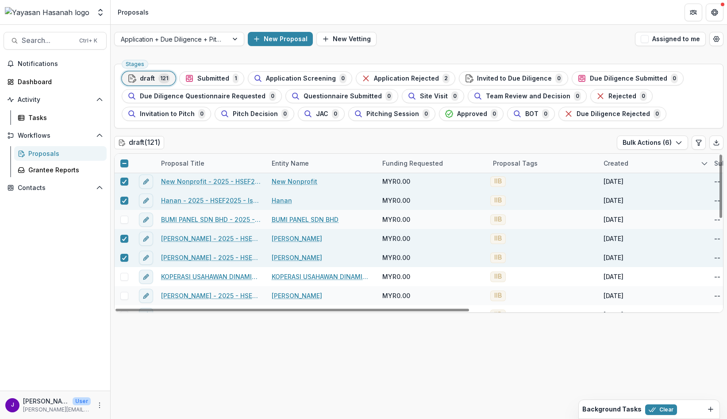
scroll to position [44, 0]
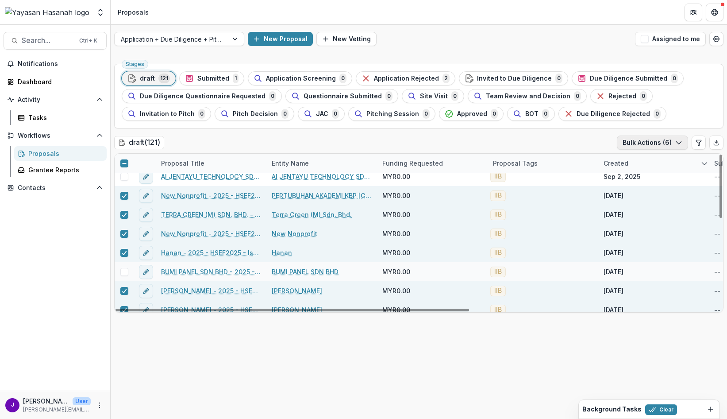
click at [657, 140] on button "Bulk Actions ( 6 )" at bounding box center [652, 142] width 71 height 14
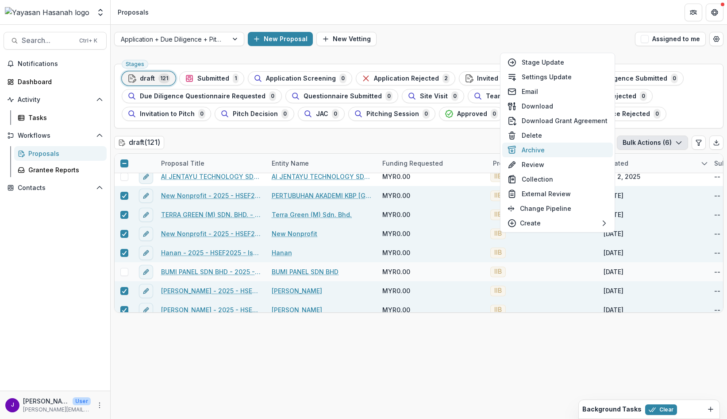
click at [557, 151] on button "Archive" at bounding box center [557, 149] width 111 height 15
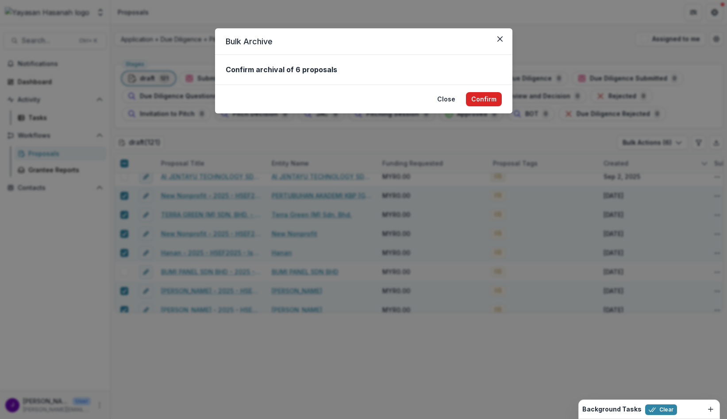
click at [482, 97] on button "Confirm" at bounding box center [484, 99] width 36 height 14
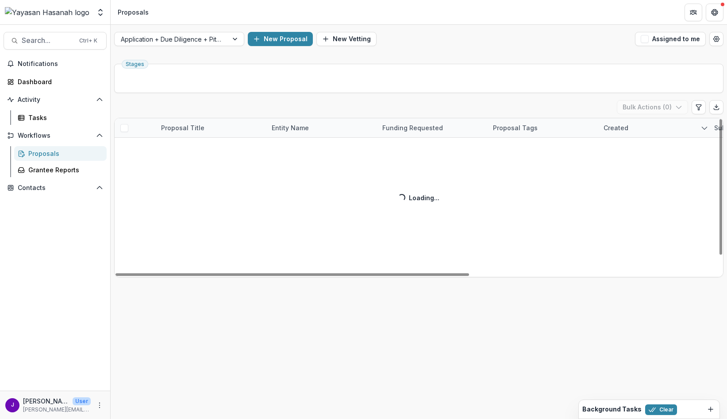
scroll to position [0, 0]
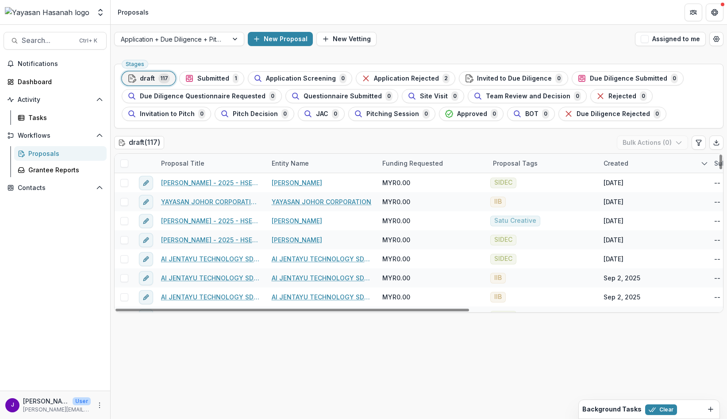
click at [511, 165] on div "Proposal Tags" at bounding box center [515, 162] width 55 height 9
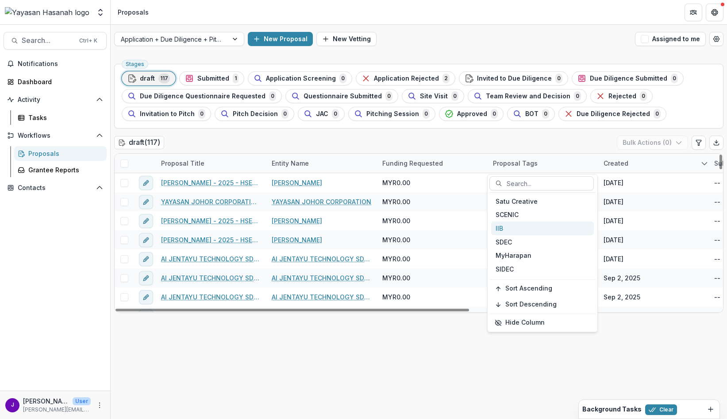
click at [527, 231] on div "IIB" at bounding box center [542, 228] width 103 height 14
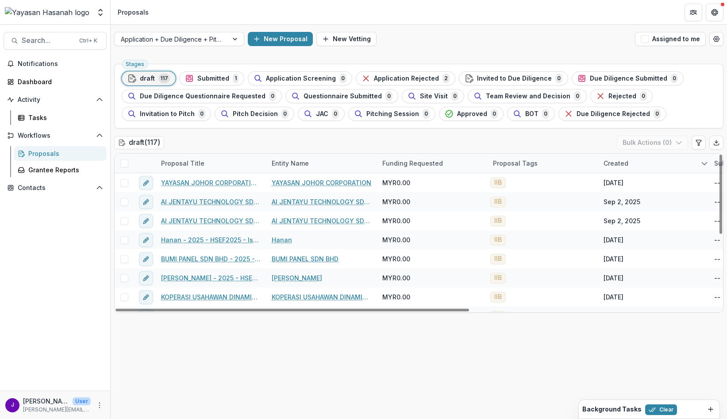
click at [373, 324] on div "Stages draft 117 Submitted 1 Application Screening 0 Application Rejected 2 Inv…" at bounding box center [419, 239] width 616 height 358
click at [349, 147] on div "draft ( 117 ) Bulk Actions ( 0 )" at bounding box center [418, 144] width 609 height 18
click at [510, 163] on div "Proposal Tags" at bounding box center [515, 162] width 55 height 9
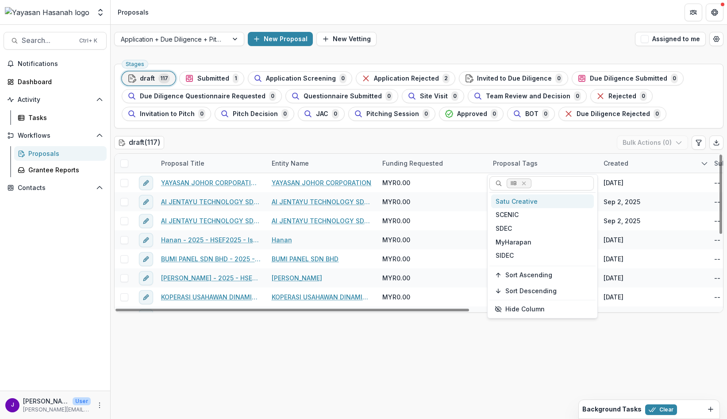
click at [411, 145] on div "draft ( 117 ) Bulk Actions ( 0 )" at bounding box center [418, 144] width 609 height 18
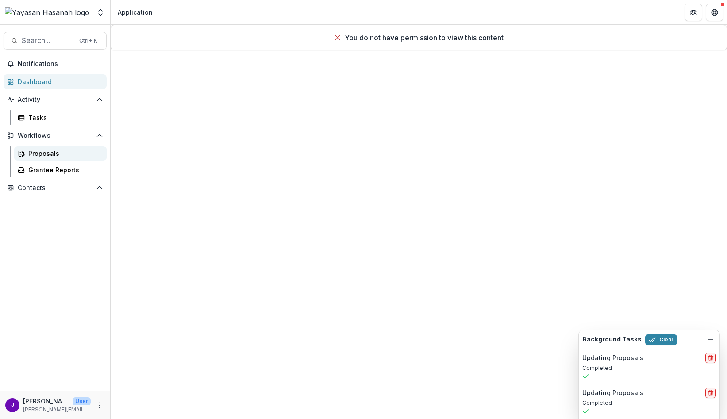
click at [48, 153] on div "Proposals" at bounding box center [63, 153] width 71 height 9
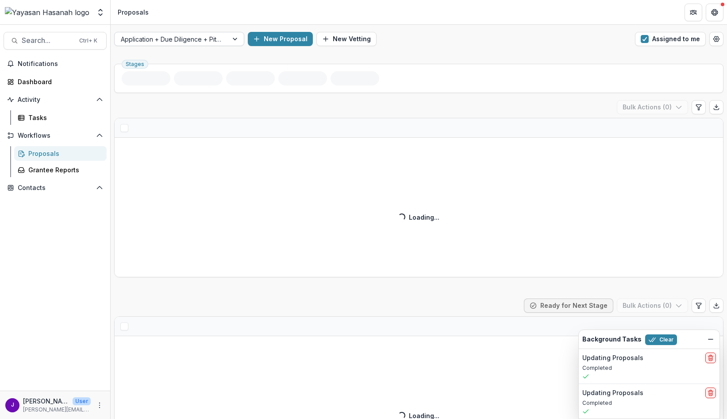
click at [648, 39] on button "Assigned to me" at bounding box center [670, 39] width 71 height 14
click at [219, 40] on div at bounding box center [171, 39] width 101 height 11
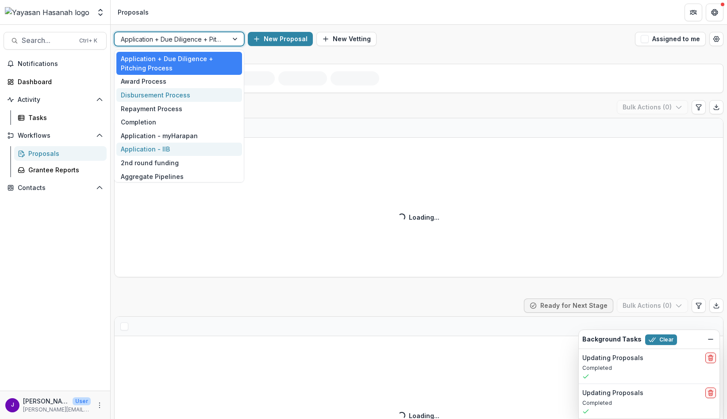
click at [183, 147] on div "Application - IIB" at bounding box center [179, 149] width 126 height 14
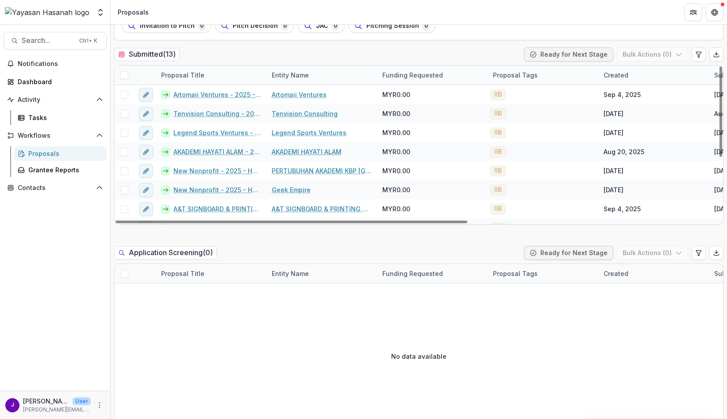
scroll to position [88, 0]
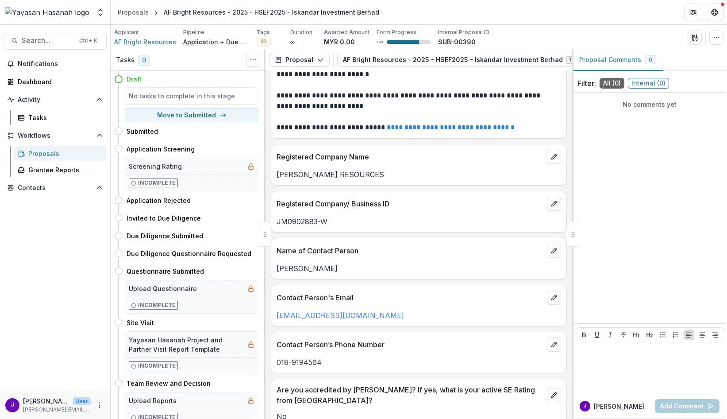
scroll to position [133, 0]
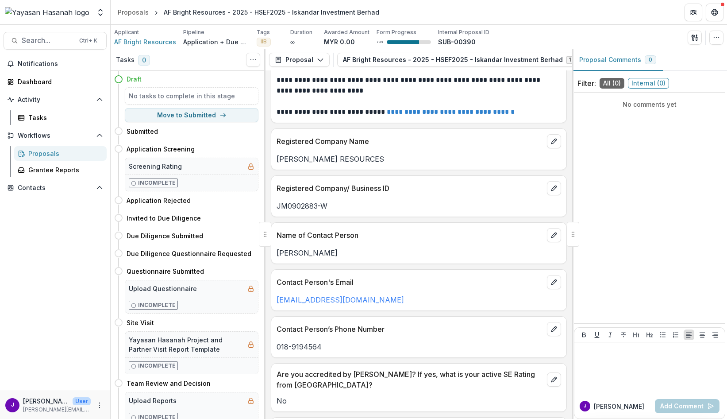
click at [356, 256] on p "[PERSON_NAME]" at bounding box center [419, 252] width 284 height 11
drag, startPoint x: 356, startPoint y: 256, endPoint x: 303, endPoint y: 254, distance: 52.3
click at [303, 254] on p "[PERSON_NAME]" at bounding box center [419, 252] width 284 height 11
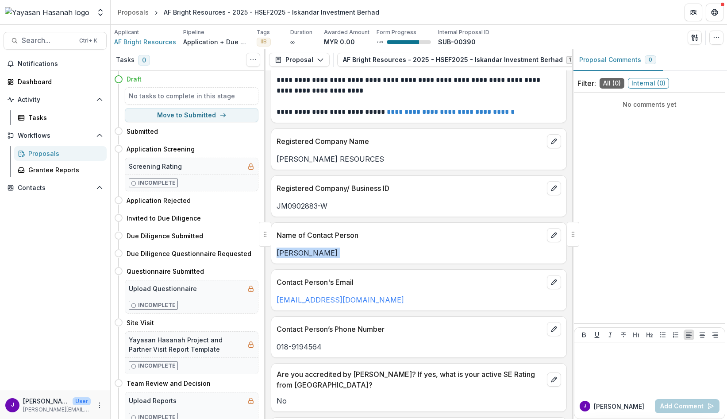
click at [303, 254] on p "[PERSON_NAME]" at bounding box center [419, 252] width 284 height 11
copy p "[PERSON_NAME]"
click at [422, 223] on div "**********" at bounding box center [418, 244] width 307 height 348
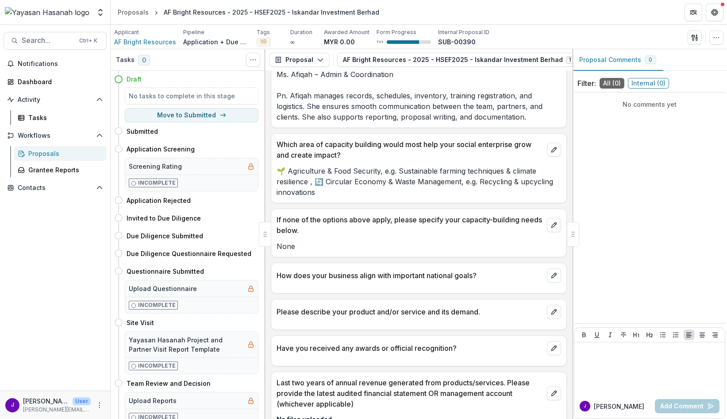
scroll to position [1535, 0]
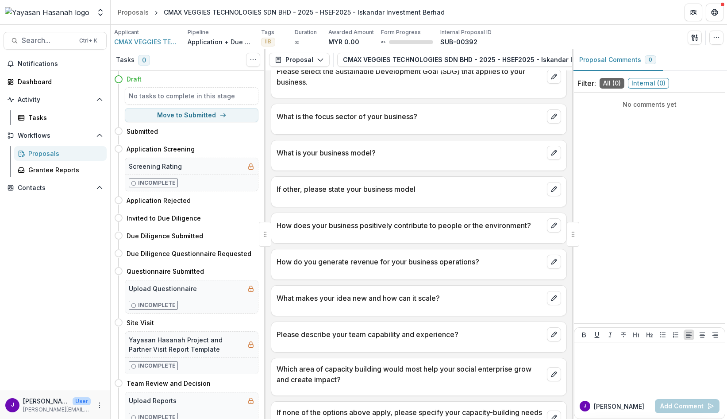
scroll to position [664, 0]
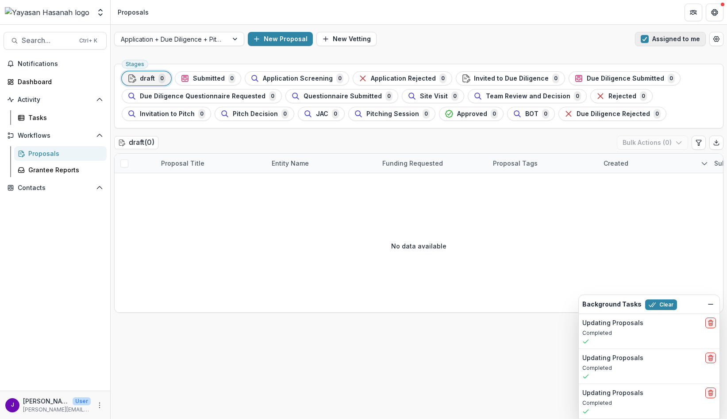
click at [651, 36] on button "Assigned to me" at bounding box center [670, 39] width 71 height 14
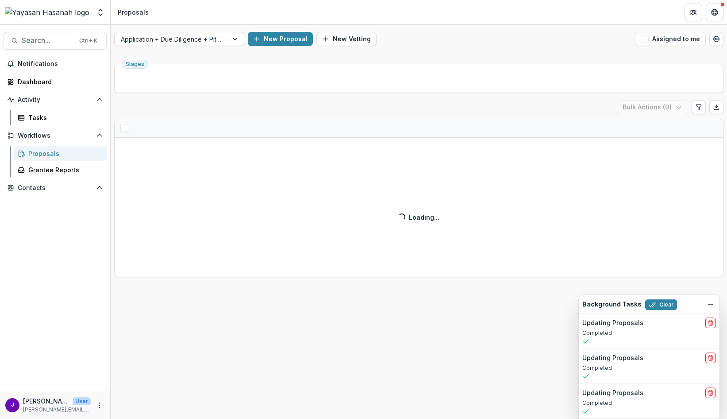
click at [207, 39] on div at bounding box center [171, 39] width 101 height 11
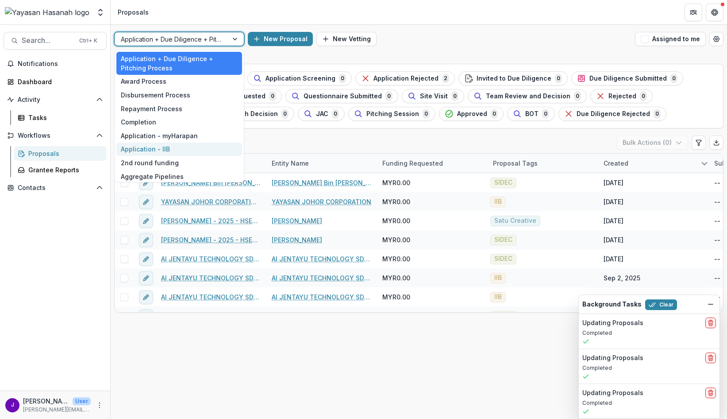
click at [183, 148] on div "Application - IIB" at bounding box center [179, 149] width 126 height 14
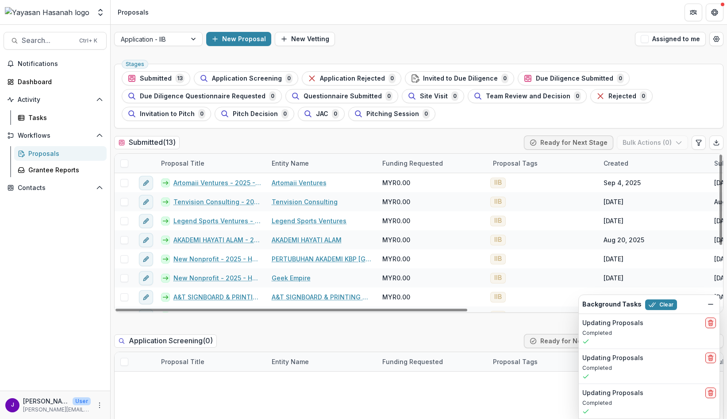
click at [242, 138] on div "Submitted ( 13 ) Ready for Next Stage Bulk Actions ( 0 )" at bounding box center [418, 144] width 609 height 18
click at [661, 302] on button "Clear" at bounding box center [661, 304] width 32 height 11
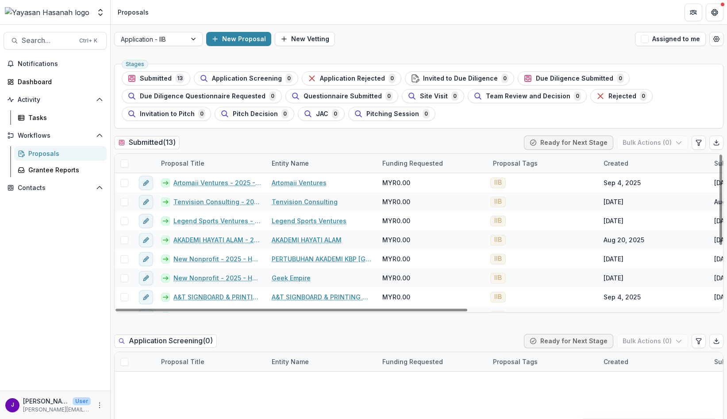
click at [169, 64] on div "Stages Submitted 13 Application Screening 0 Application Rejected 0 Invited to D…" at bounding box center [418, 96] width 609 height 65
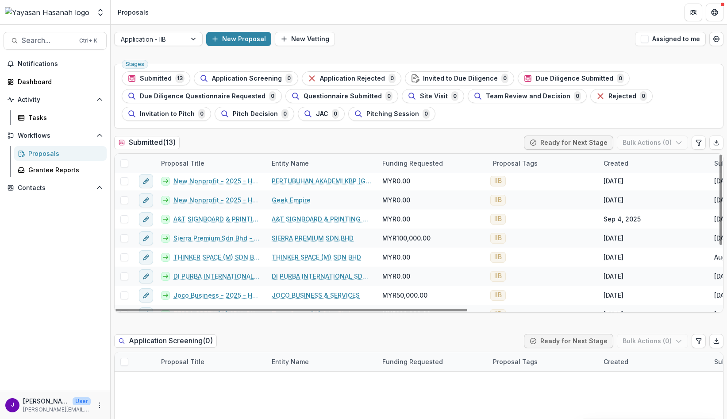
scroll to position [64, 0]
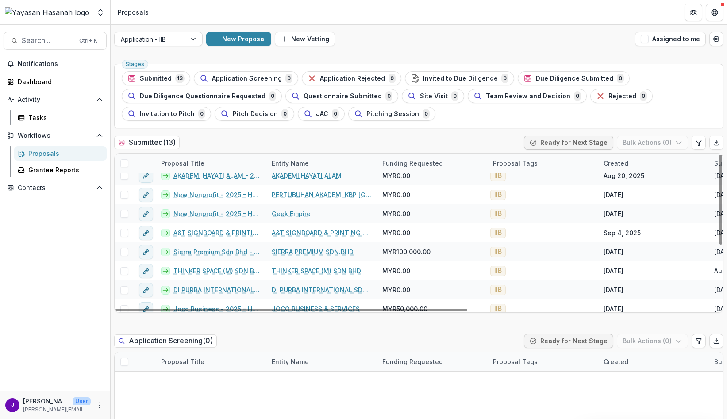
click at [127, 166] on span at bounding box center [124, 163] width 8 height 8
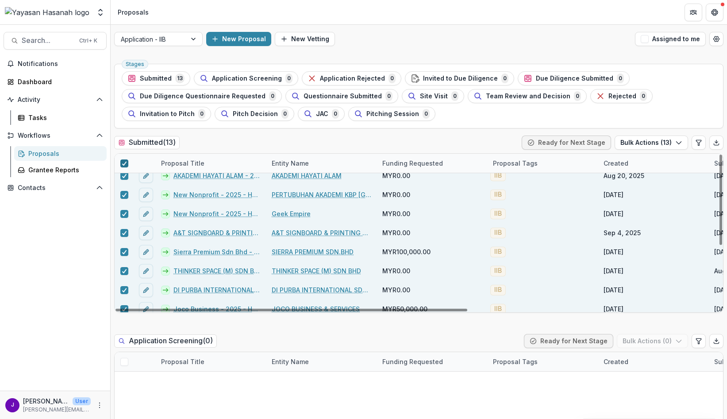
click at [123, 163] on icon at bounding box center [124, 163] width 5 height 4
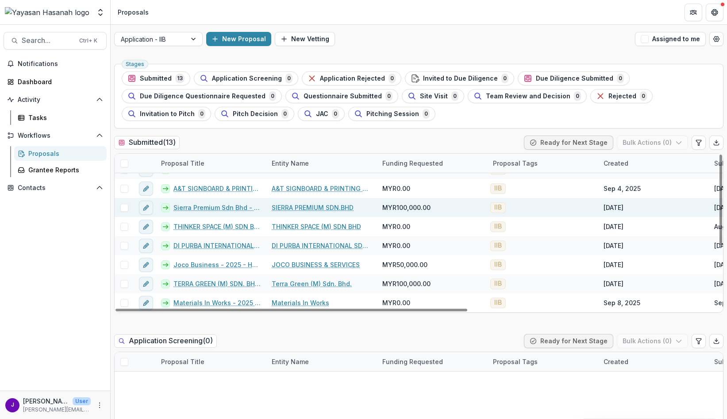
scroll to position [0, 0]
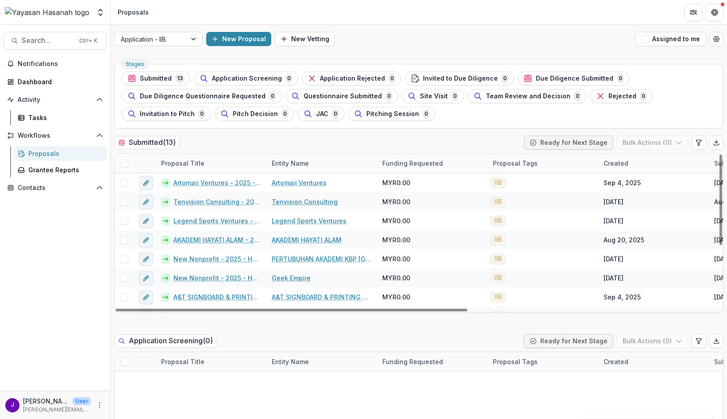
click at [234, 135] on div "Submitted ( 13 ) Ready for Next Stage Bulk Actions ( 0 )" at bounding box center [418, 144] width 609 height 18
click at [166, 41] on div at bounding box center [150, 39] width 59 height 11
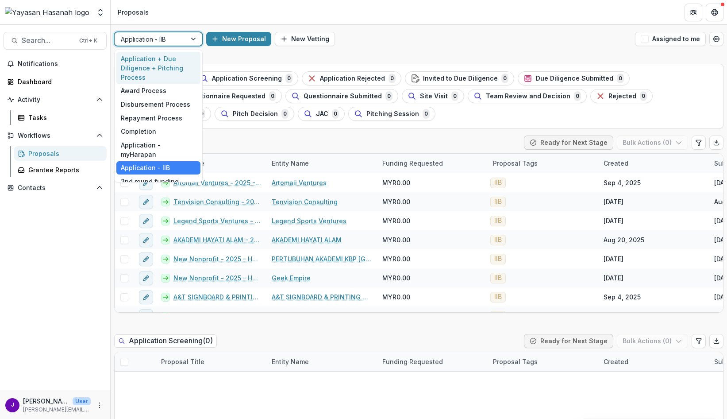
click at [169, 65] on div "Application + Due Diligence + Pitching Process" at bounding box center [158, 68] width 84 height 32
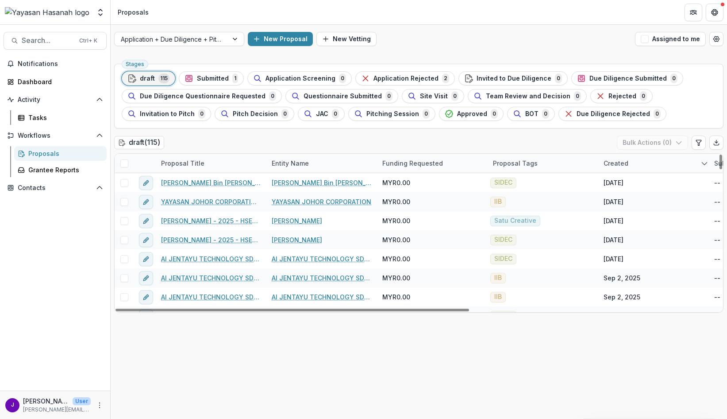
drag, startPoint x: 515, startPoint y: 157, endPoint x: 511, endPoint y: 165, distance: 8.5
click at [515, 157] on div "Proposal Tags" at bounding box center [543, 163] width 111 height 19
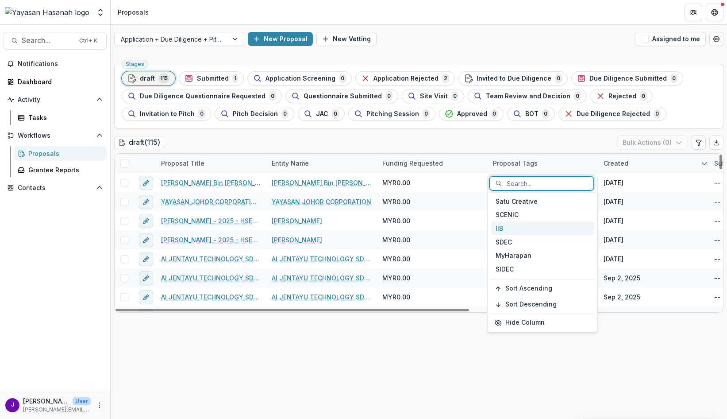
click at [530, 226] on div "IIB" at bounding box center [542, 228] width 103 height 14
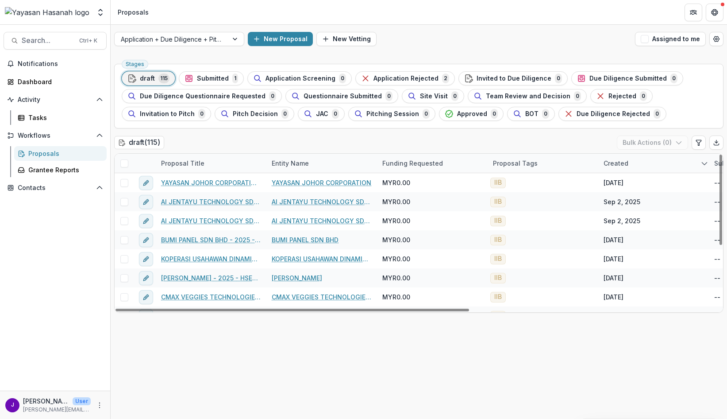
click at [332, 145] on div "draft ( 115 ) Bulk Actions ( 0 )" at bounding box center [418, 144] width 609 height 18
click at [126, 164] on span at bounding box center [124, 163] width 8 height 8
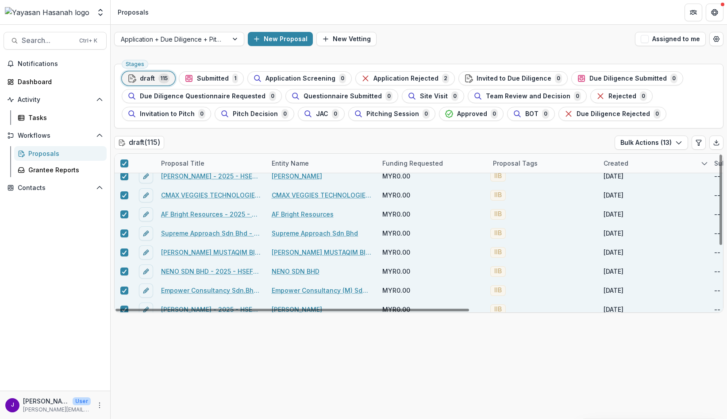
scroll to position [108, 0]
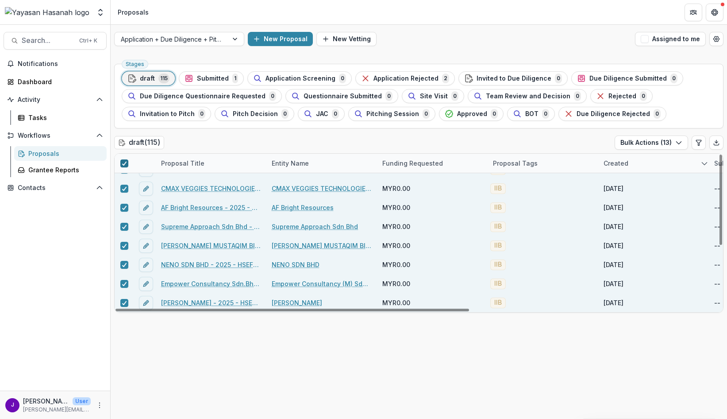
click at [127, 165] on span at bounding box center [124, 163] width 8 height 8
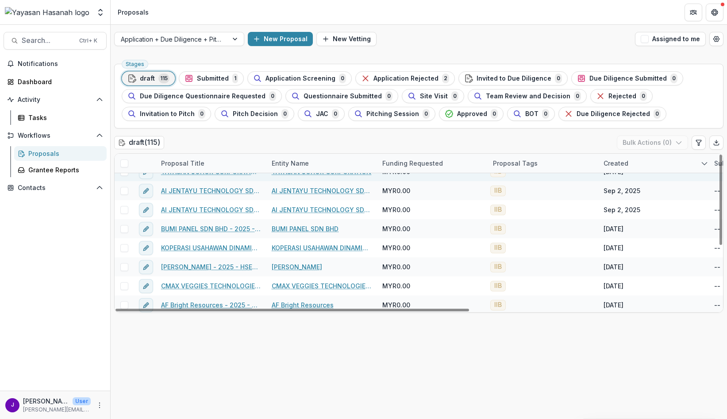
scroll to position [0, 0]
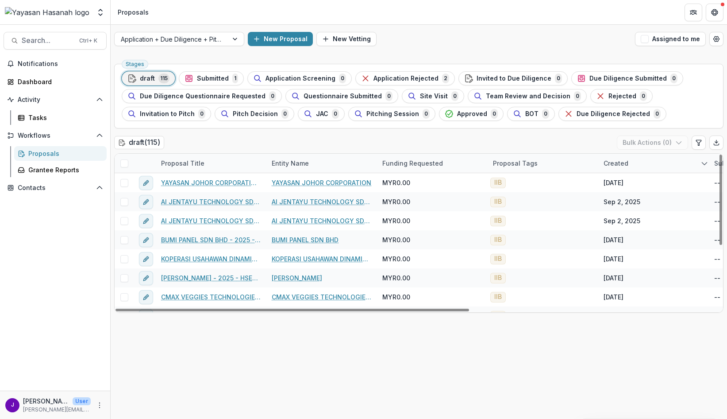
click at [342, 141] on div "draft ( 115 ) Bulk Actions ( 0 )" at bounding box center [418, 144] width 609 height 18
click at [550, 38] on div "New Proposal New Vetting" at bounding box center [440, 39] width 384 height 14
